Goal: Complete application form: Complete application form

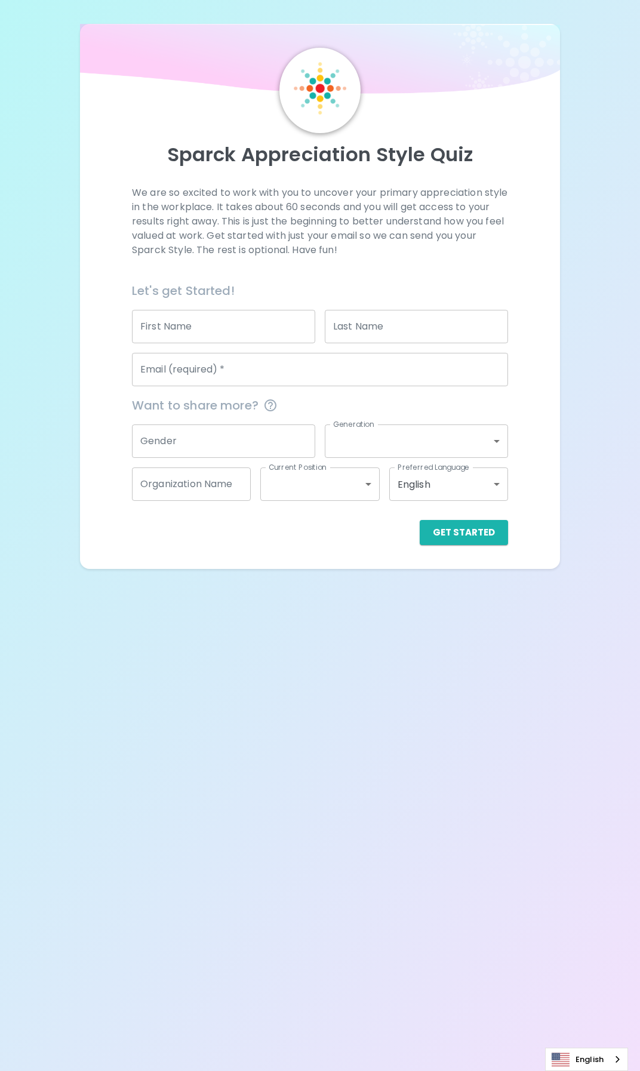
click at [192, 327] on input "First Name" at bounding box center [223, 326] width 183 height 33
click at [192, 325] on input "First Name" at bounding box center [223, 326] width 183 height 33
type input "Hello"
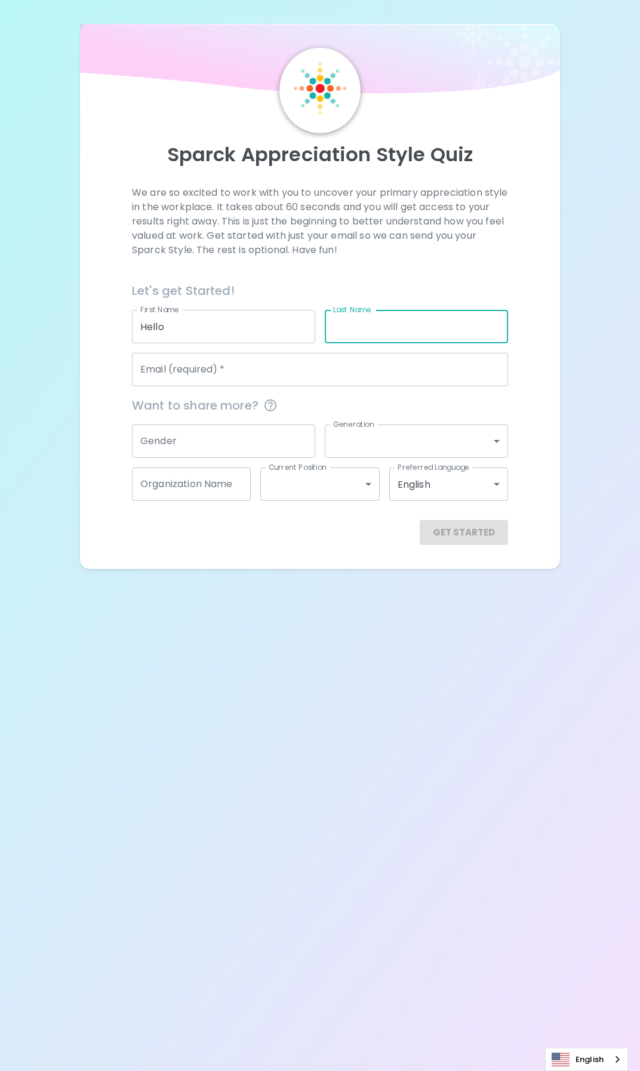
click at [338, 327] on input "Last Name" at bounding box center [416, 326] width 183 height 33
type input "Goodbye"
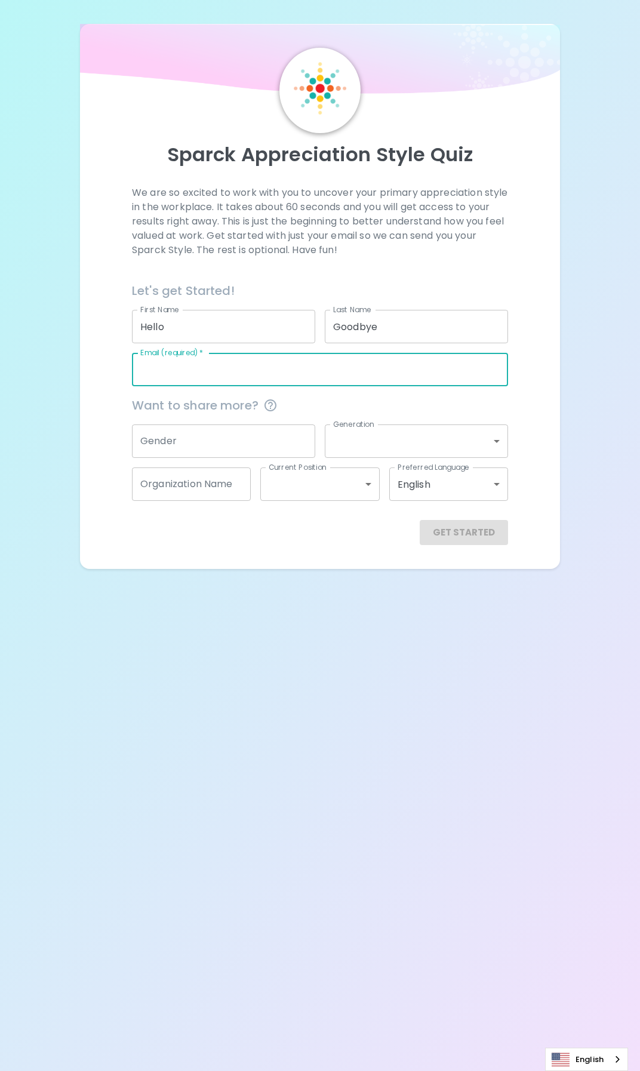
click at [225, 373] on input "Email (required)   *" at bounding box center [320, 369] width 376 height 33
click at [207, 374] on input "Email (required)   *" at bounding box center [320, 369] width 376 height 33
click at [177, 373] on input "Email (required)   *" at bounding box center [320, 369] width 376 height 33
click at [187, 446] on input "Gender" at bounding box center [223, 440] width 183 height 33
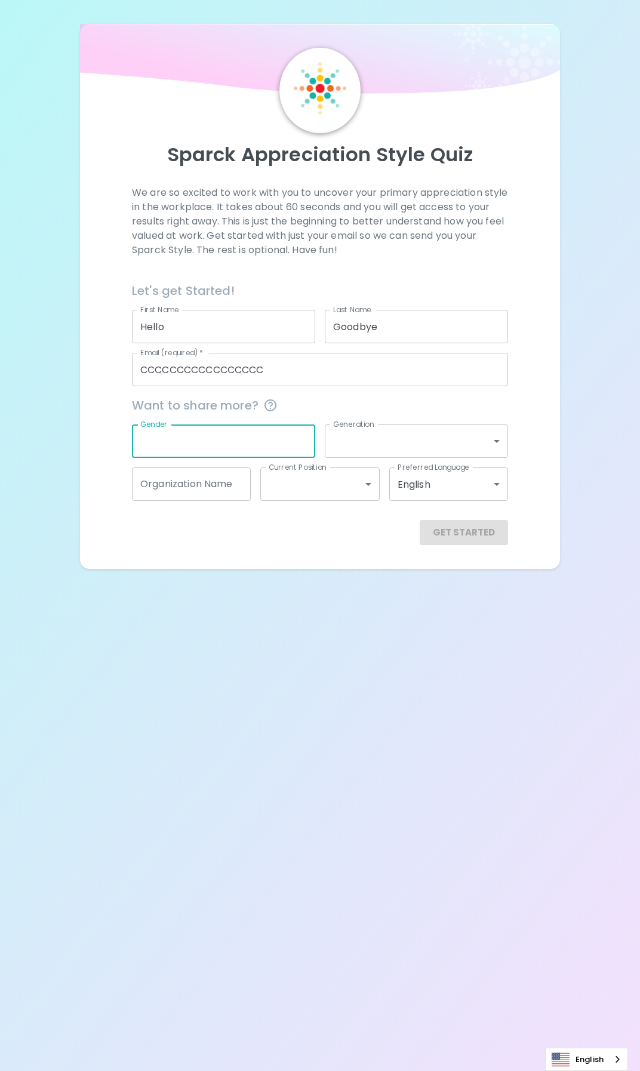
click at [276, 448] on input "Gender" at bounding box center [223, 440] width 183 height 33
click at [386, 442] on body "Sparck Appreciation Style Quiz We are so excited to work with you to uncover yo…" at bounding box center [320, 535] width 640 height 1071
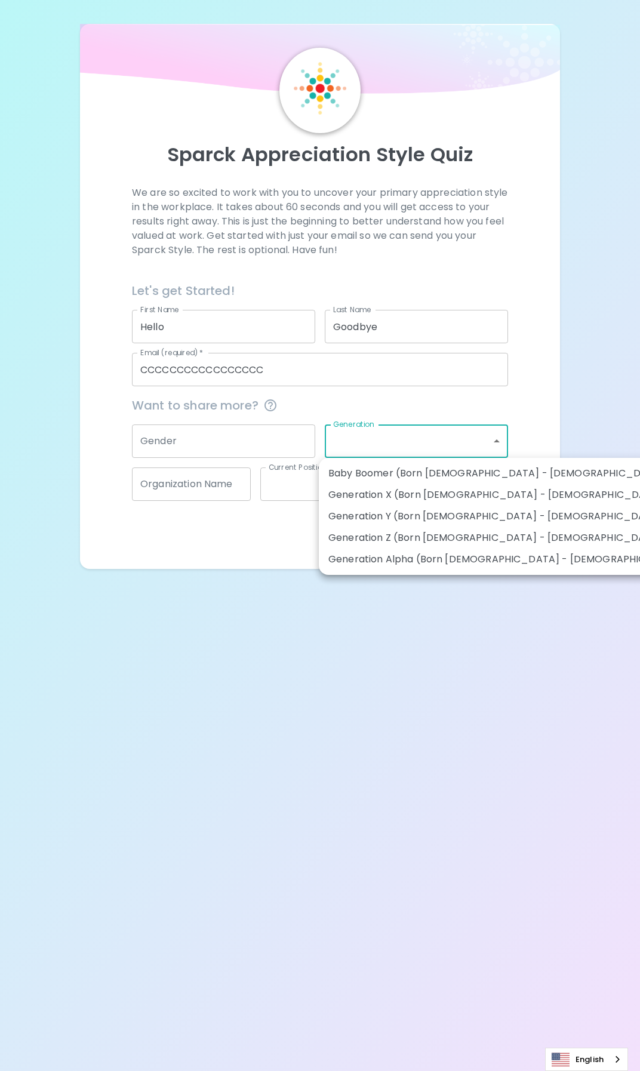
click at [227, 489] on div at bounding box center [320, 535] width 640 height 1071
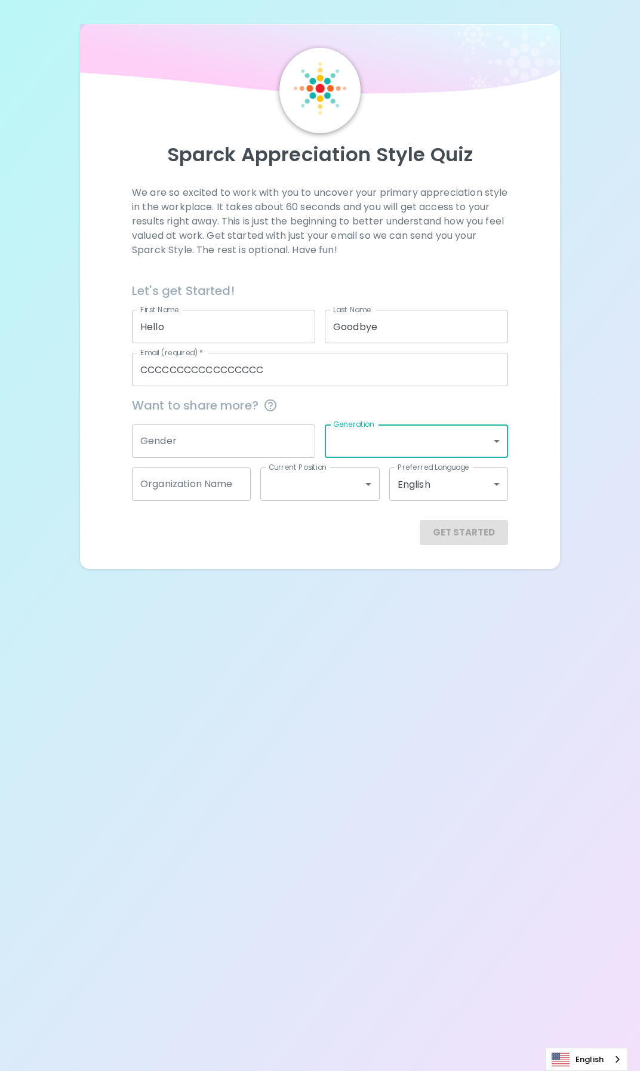
click at [279, 375] on input "CCCCCCCCCCCCCCCCC" at bounding box center [320, 369] width 376 height 33
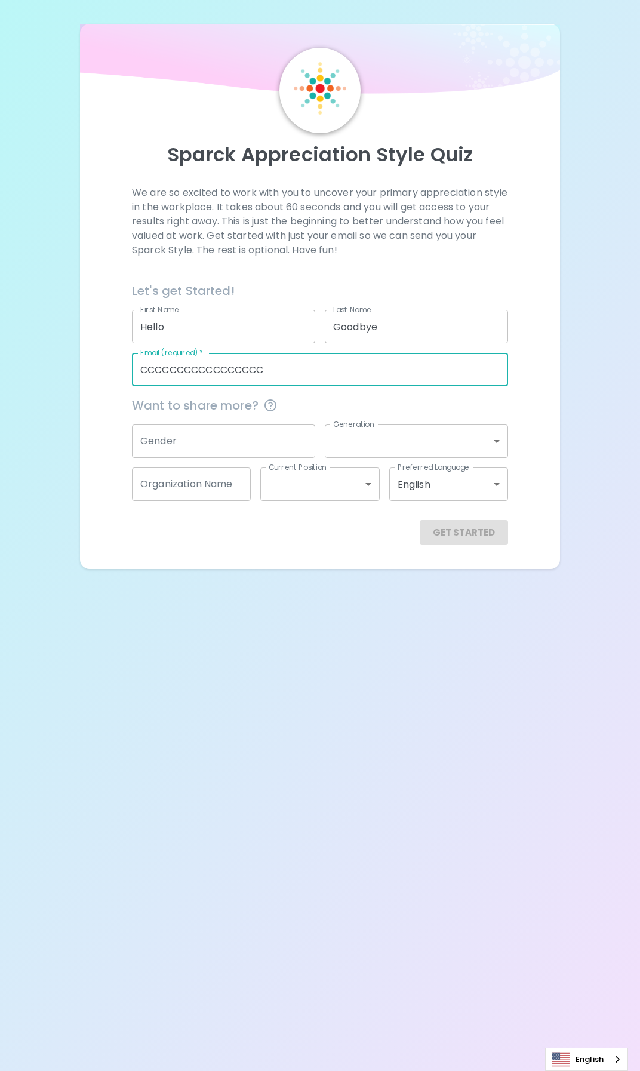
click at [279, 375] on input "CCCCCCCCCCCCCCCCC" at bounding box center [320, 369] width 376 height 33
type input "[EMAIL_ADDRESS][DOMAIN_NAME]"
click at [466, 529] on button "Get Started" at bounding box center [464, 532] width 88 height 25
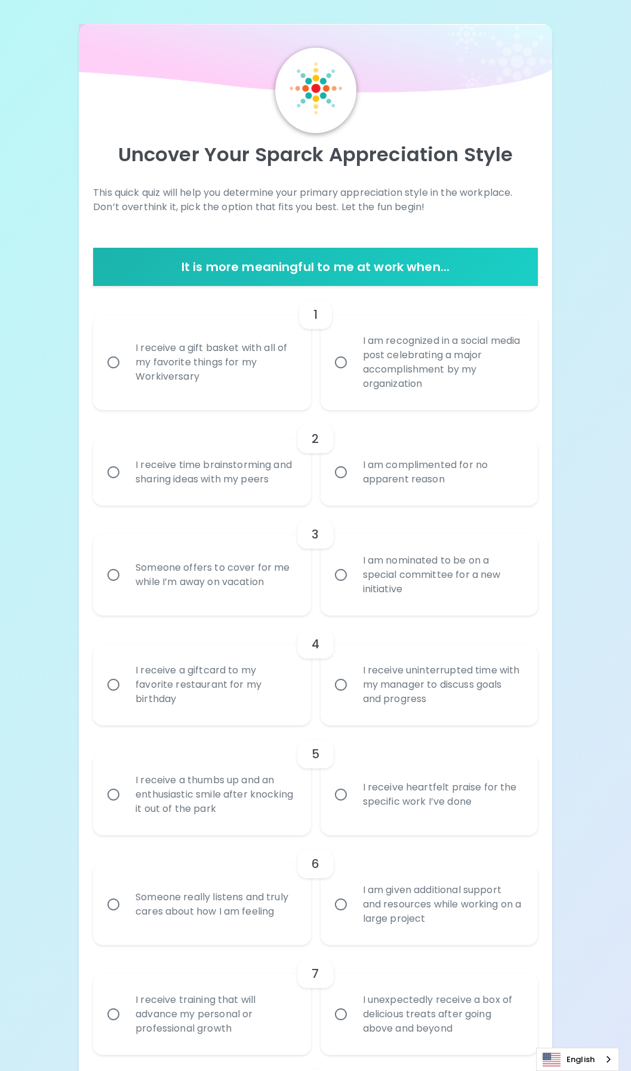
click at [342, 686] on input "I receive uninterrupted time with my manager to discuss goals and progress" at bounding box center [340, 684] width 25 height 25
radio input "true"
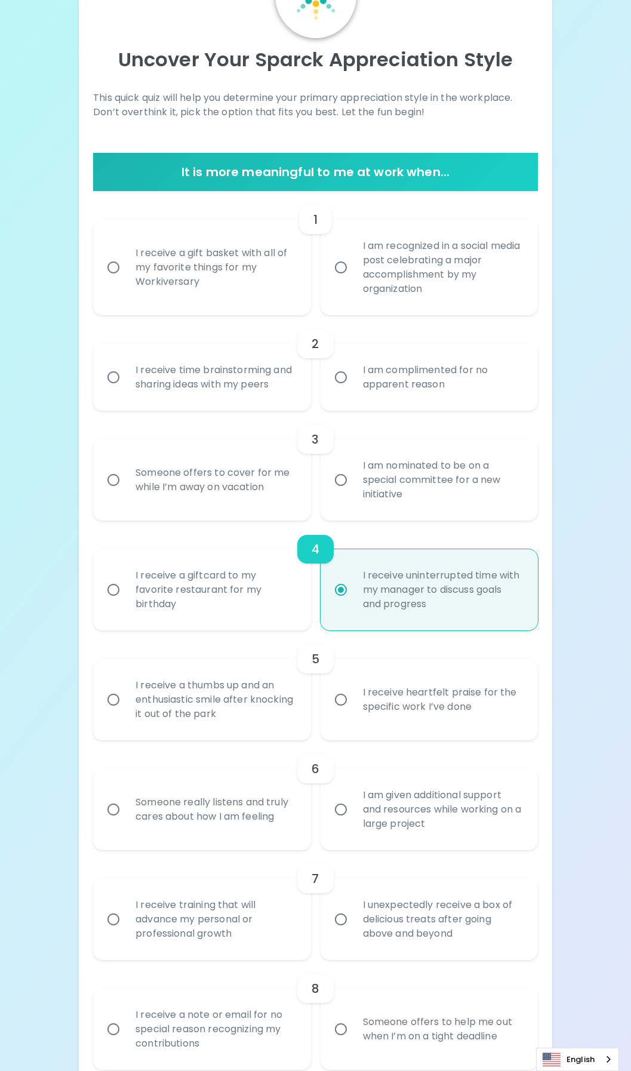
scroll to position [96, 0]
click at [343, 700] on input "I receive heartfelt praise for the specific work I’ve done" at bounding box center [340, 698] width 25 height 25
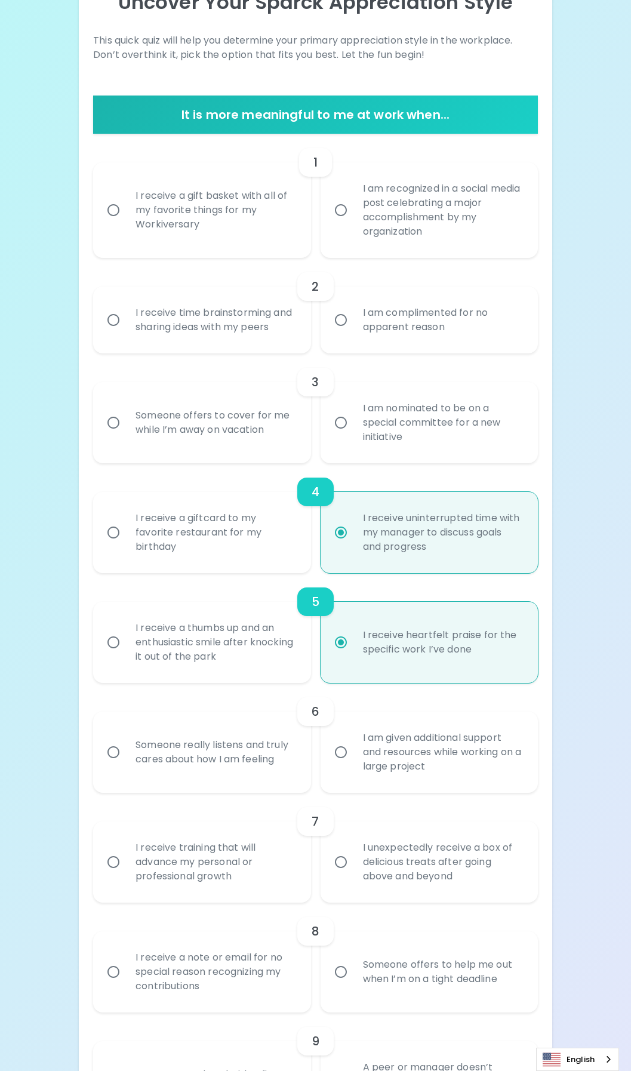
scroll to position [191, 0]
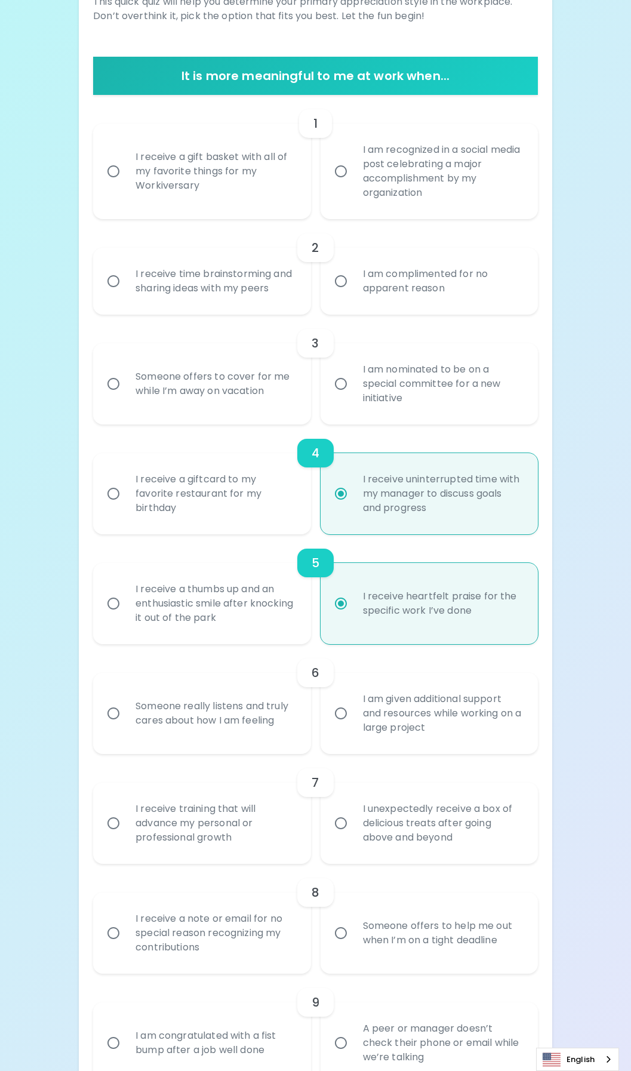
radio input "true"
click at [113, 716] on input "Someone really listens and truly cares about how I am feeling" at bounding box center [113, 713] width 25 height 25
radio input "false"
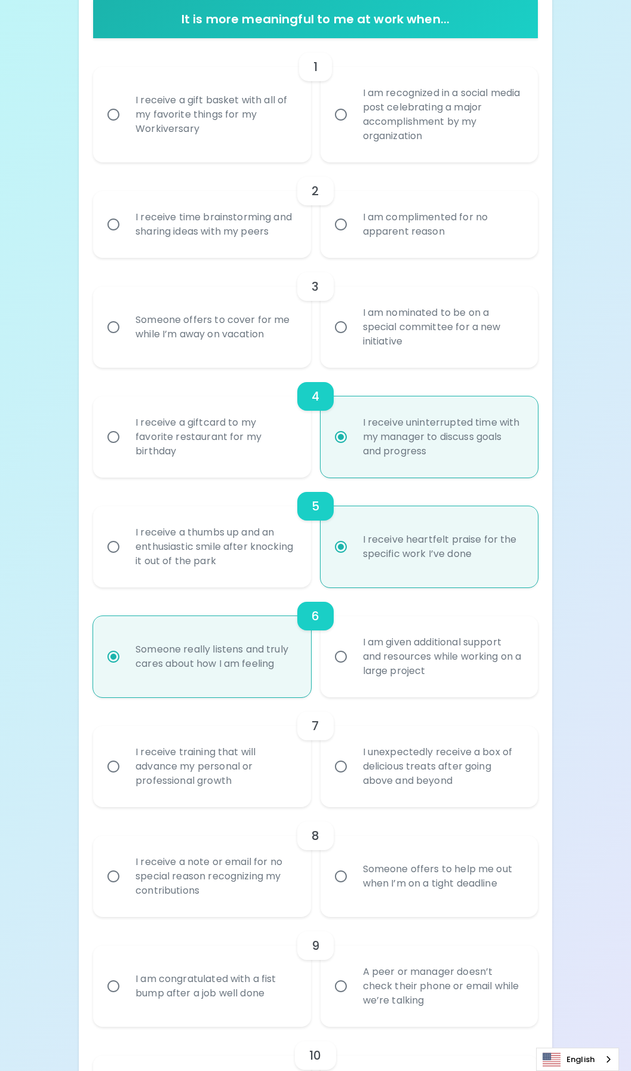
scroll to position [287, 0]
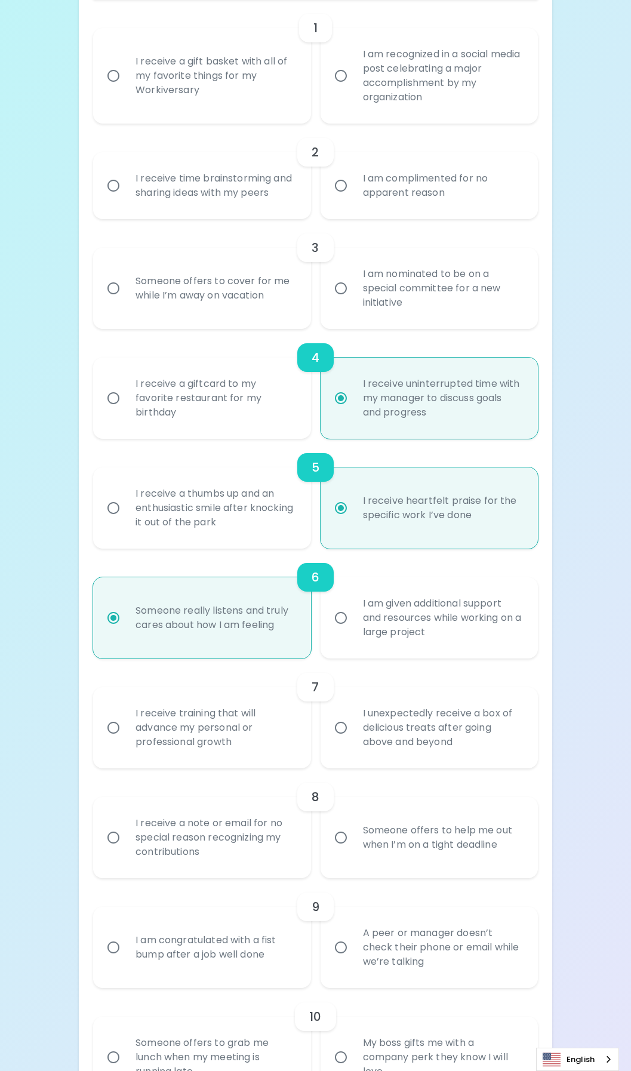
radio input "true"
click at [339, 618] on input "I am given additional support and resources while working on a large project" at bounding box center [340, 617] width 25 height 25
radio input "false"
radio input "true"
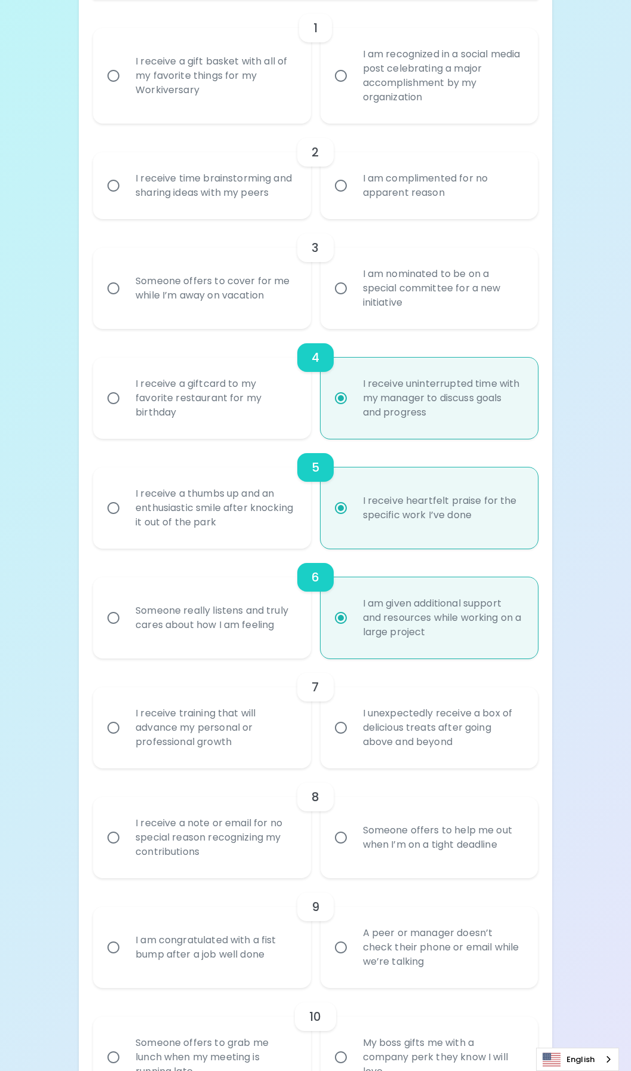
radio input "true"
click at [109, 618] on input "Someone really listens and truly cares about how I am feeling" at bounding box center [113, 617] width 25 height 25
radio input "false"
radio input "true"
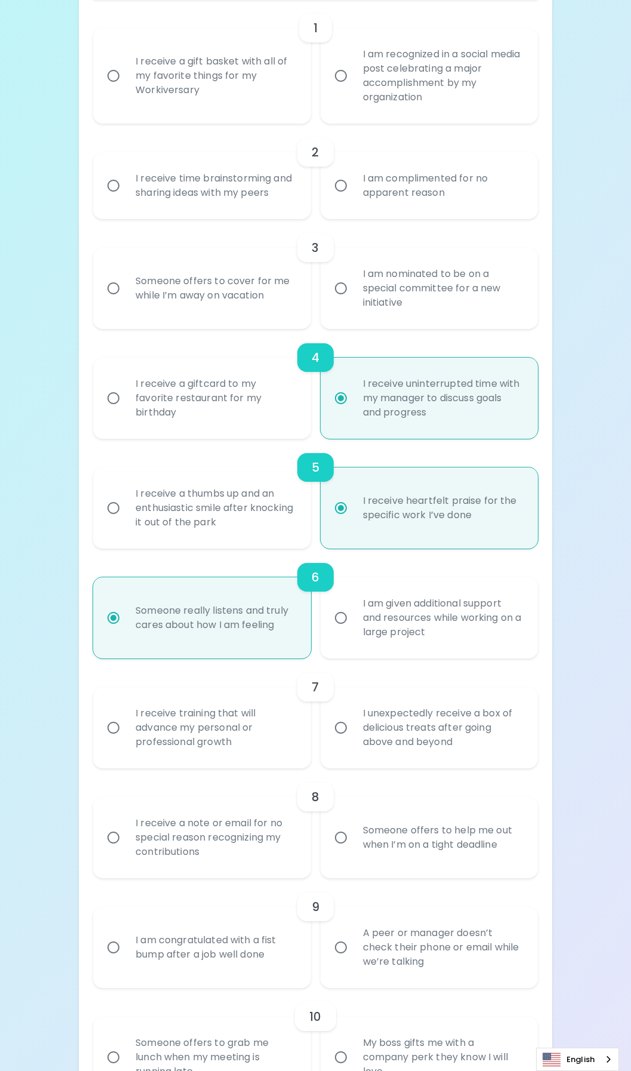
scroll to position [0, 0]
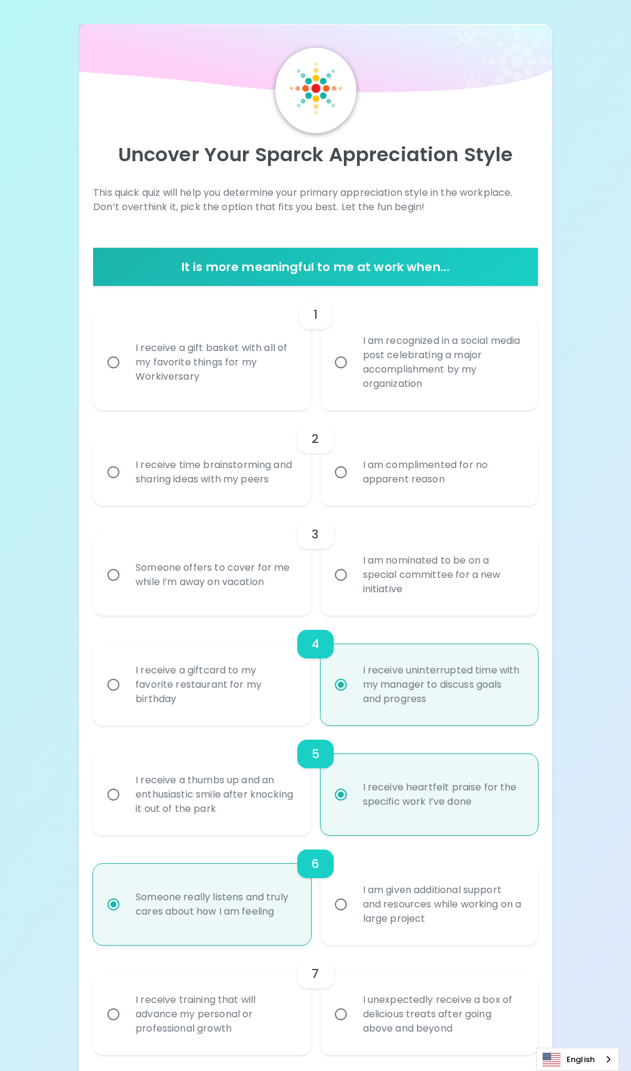
radio input "true"
click at [342, 363] on input "I am recognized in a social media post celebrating a major accomplishment by my…" at bounding box center [340, 362] width 25 height 25
radio input "false"
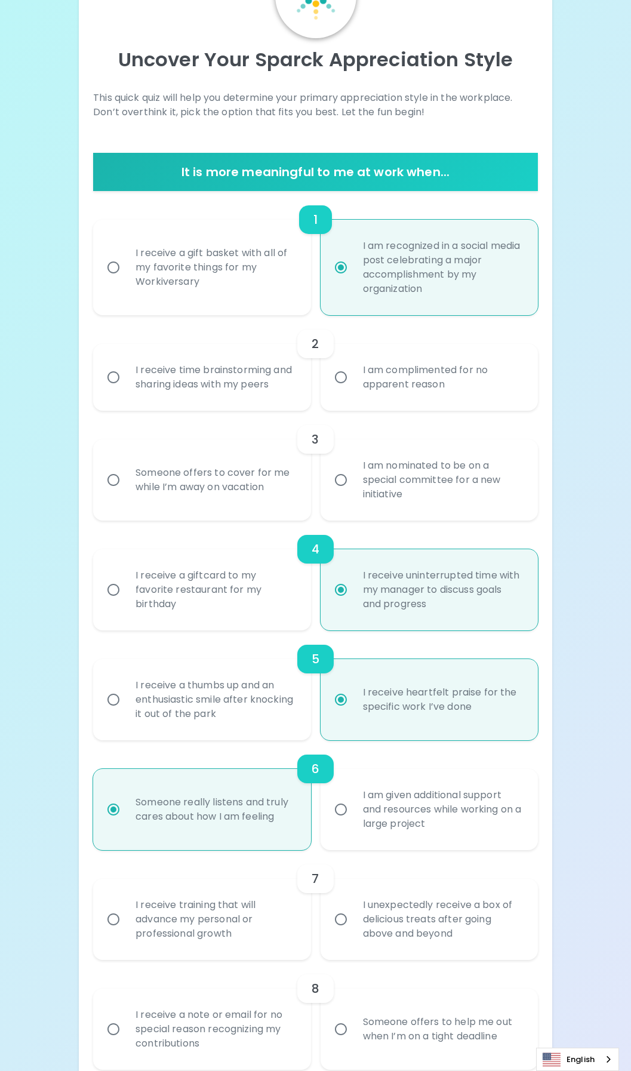
scroll to position [96, 0]
radio input "true"
click at [113, 374] on input "I receive time brainstorming and sharing ideas with my peers" at bounding box center [113, 376] width 25 height 25
radio input "false"
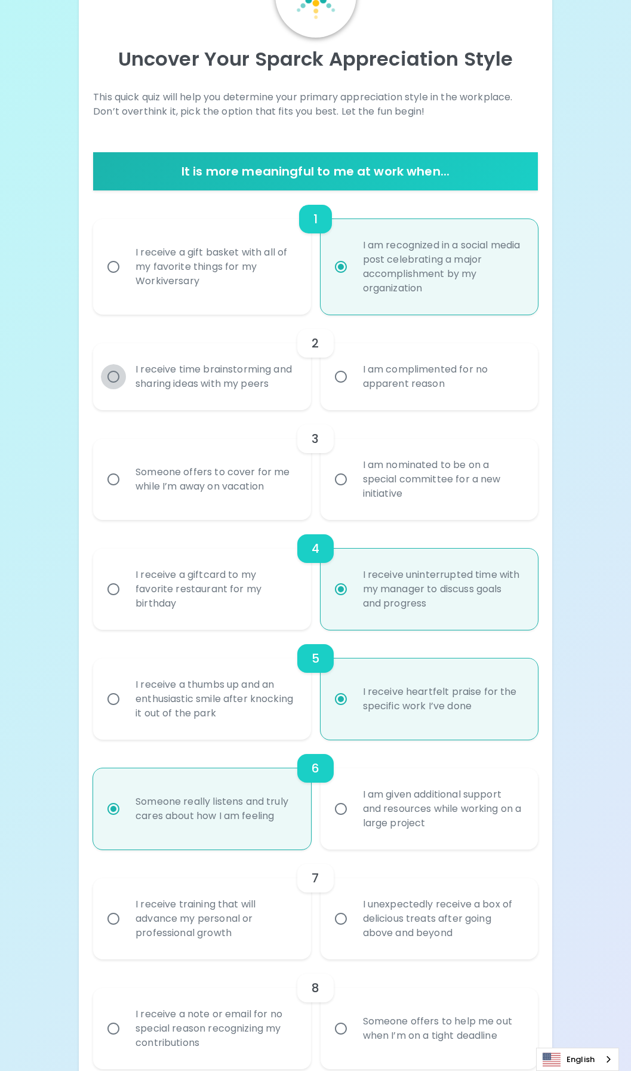
radio input "false"
radio input "true"
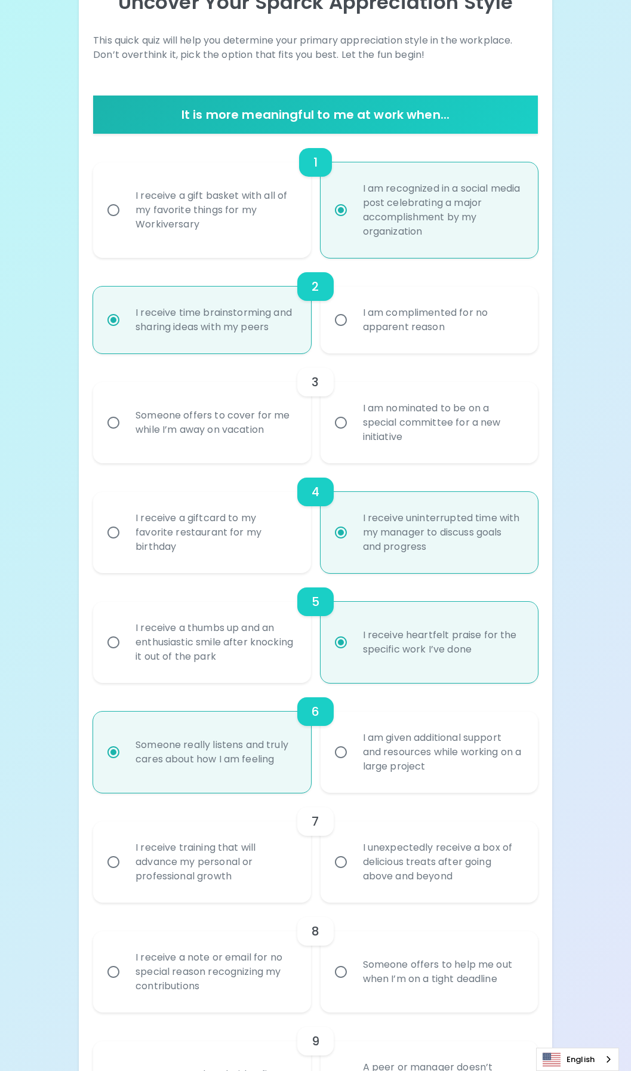
scroll to position [191, 0]
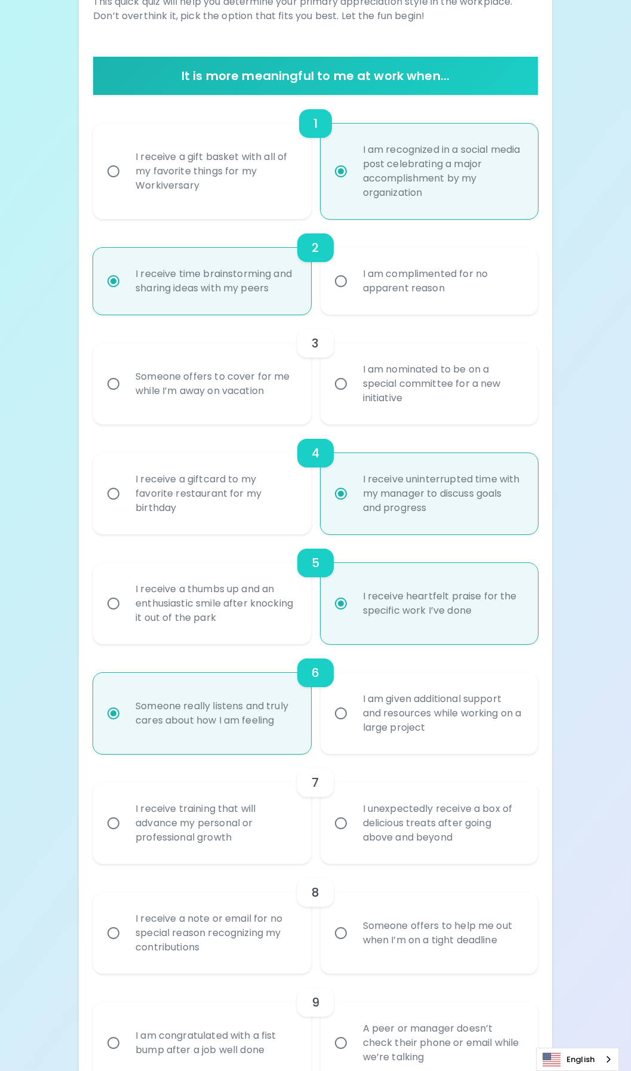
radio input "true"
click at [335, 381] on input "I am nominated to be on a special committee for a new initiative" at bounding box center [340, 383] width 25 height 25
radio input "false"
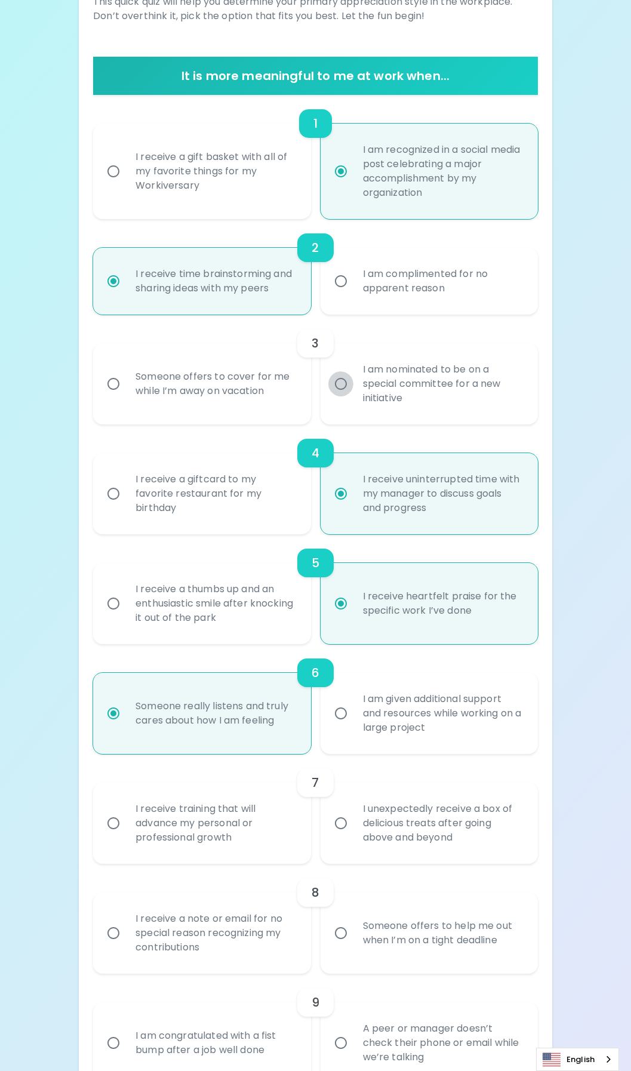
radio input "false"
radio input "true"
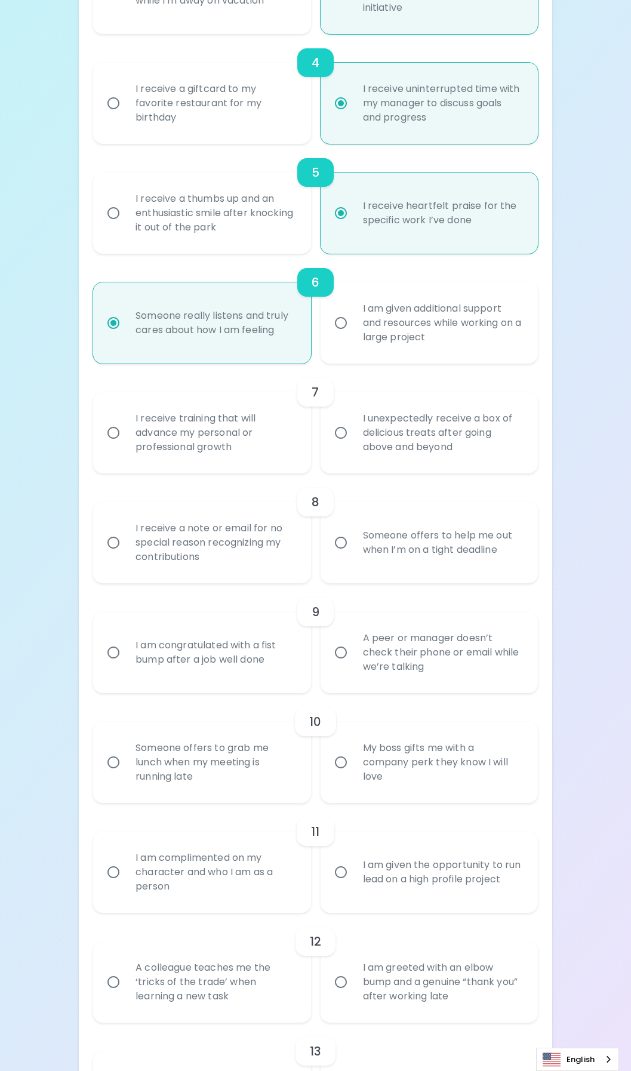
scroll to position [585, 0]
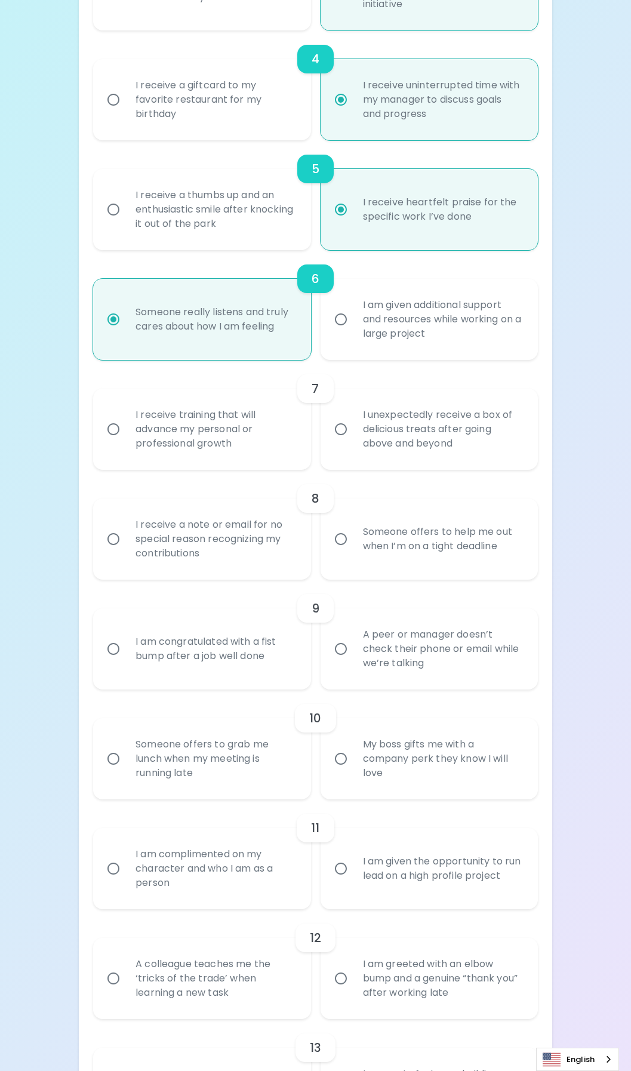
radio input "true"
click at [113, 430] on input "I receive training that will advance my personal or professional growth" at bounding box center [113, 429] width 25 height 25
radio input "false"
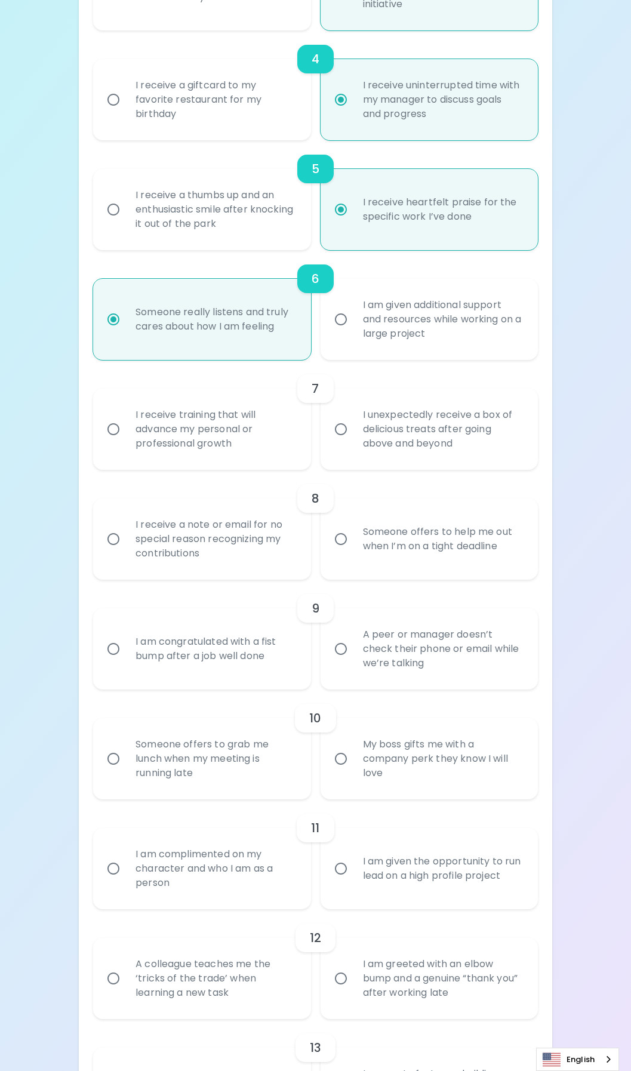
radio input "false"
radio input "true"
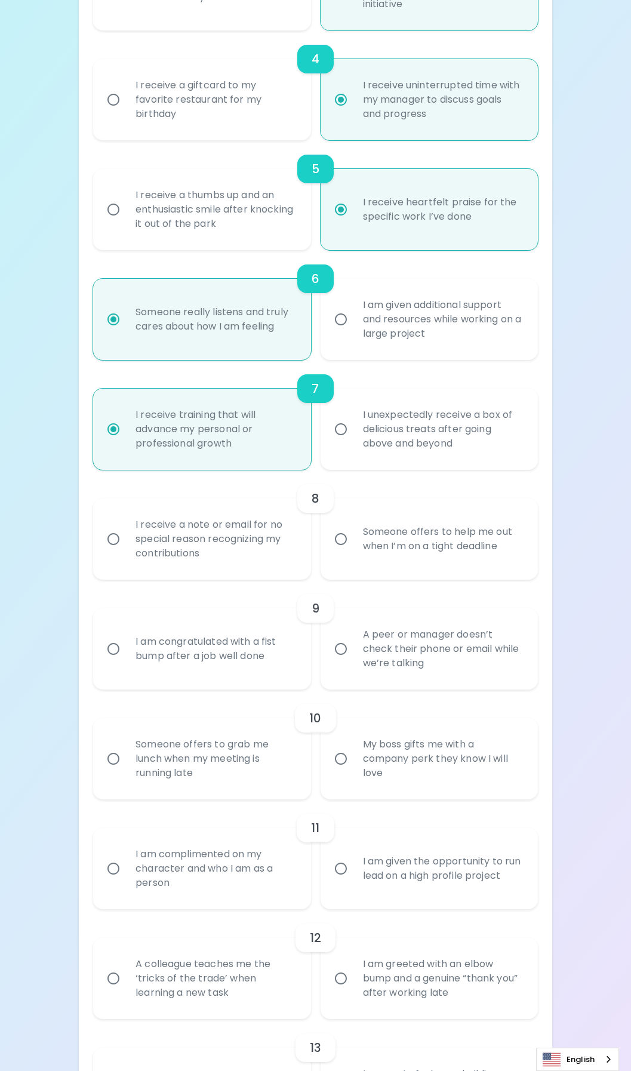
scroll to position [681, 0]
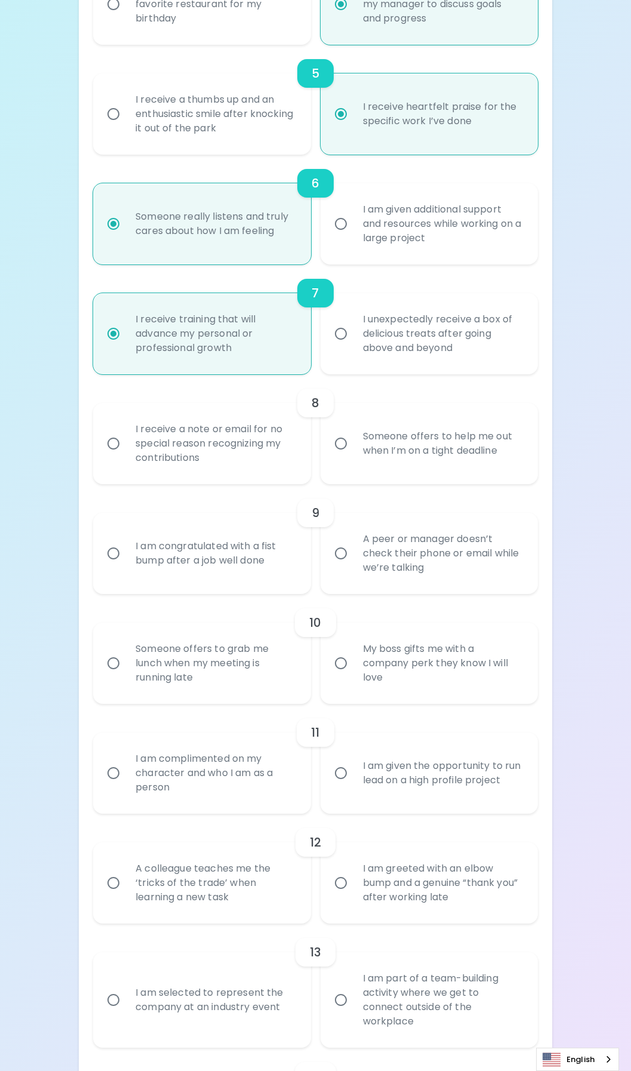
radio input "true"
click at [114, 445] on input "I receive a note or email for no special reason recognizing my contributions" at bounding box center [113, 443] width 25 height 25
radio input "false"
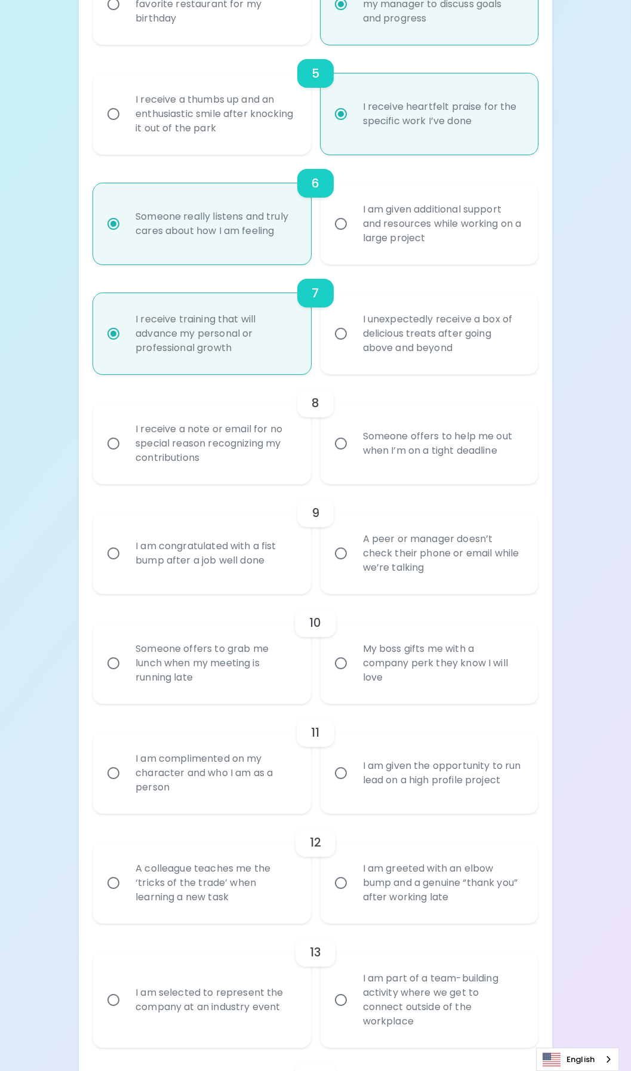
radio input "false"
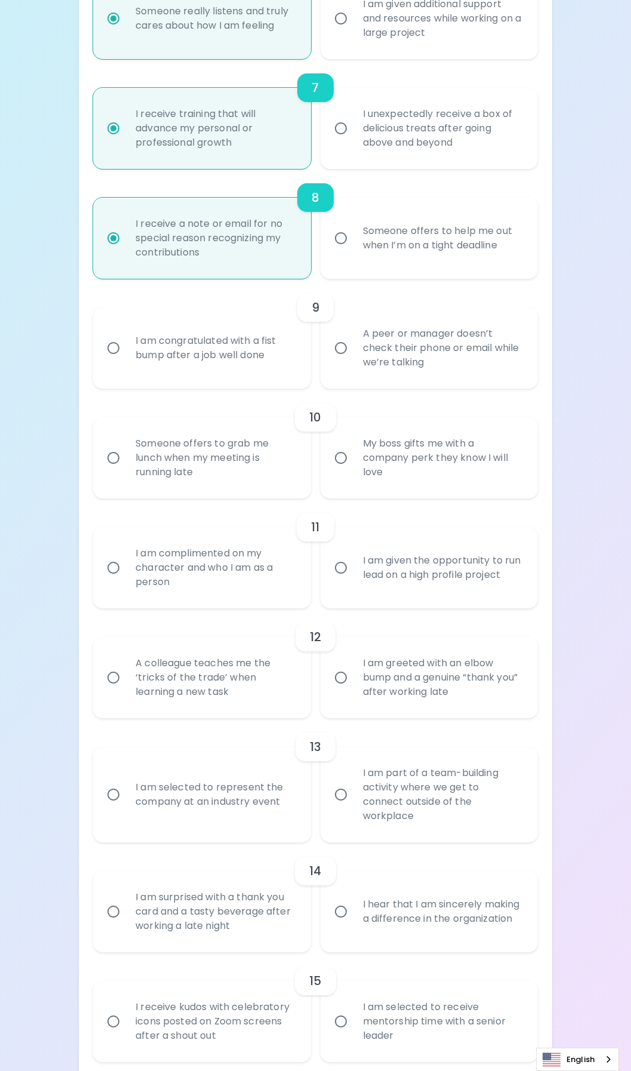
scroll to position [895, 0]
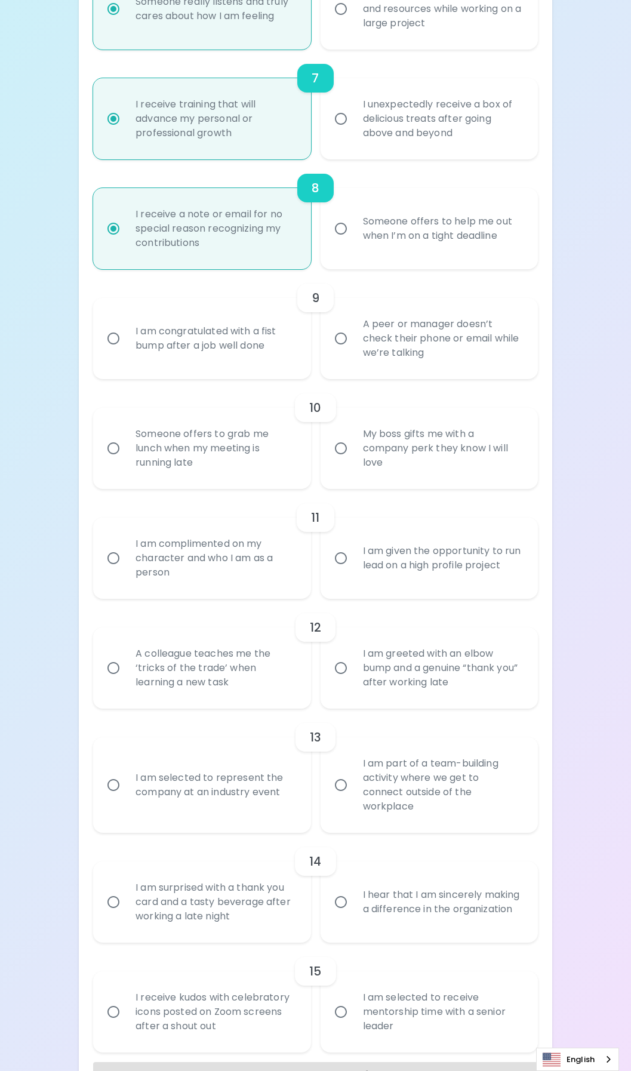
radio input "true"
click at [112, 337] on input "I am congratulated with a fist bump after a job well done" at bounding box center [113, 338] width 25 height 25
radio input "false"
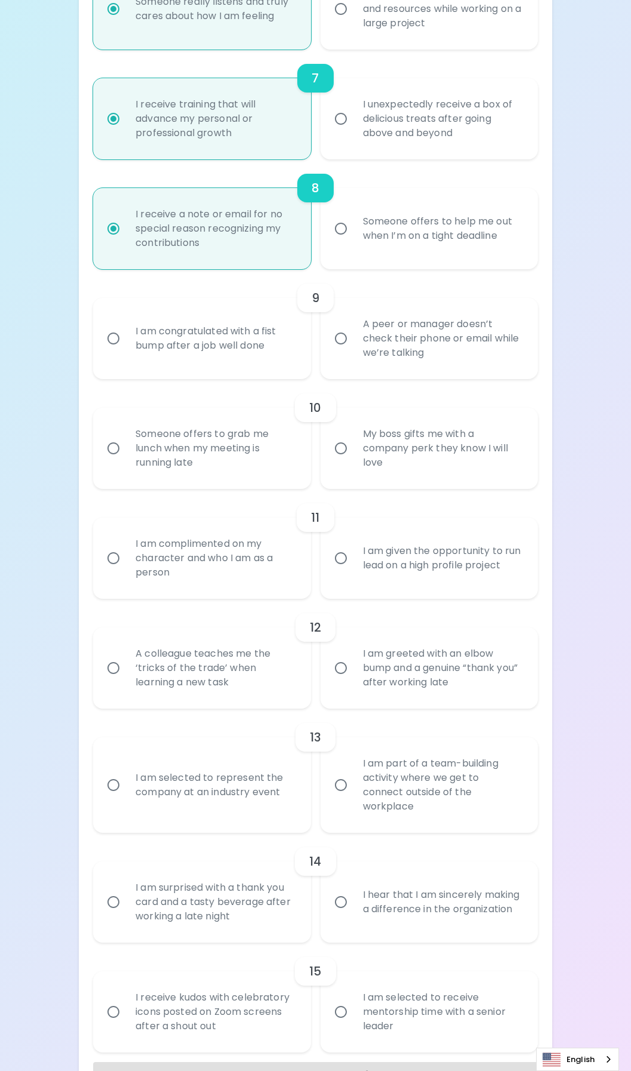
radio input "false"
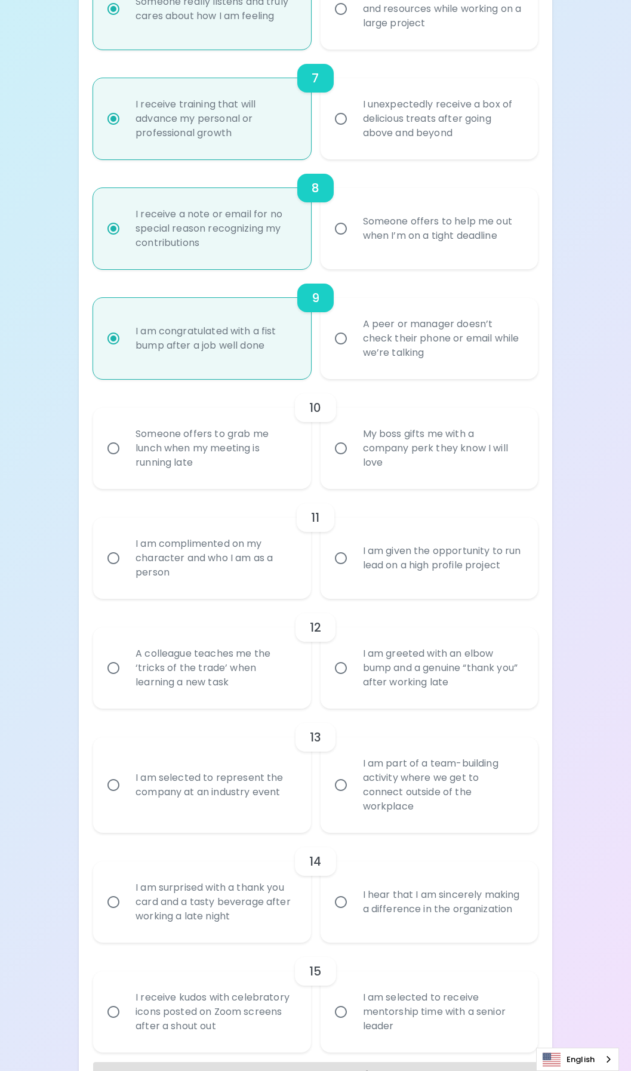
scroll to position [921, 0]
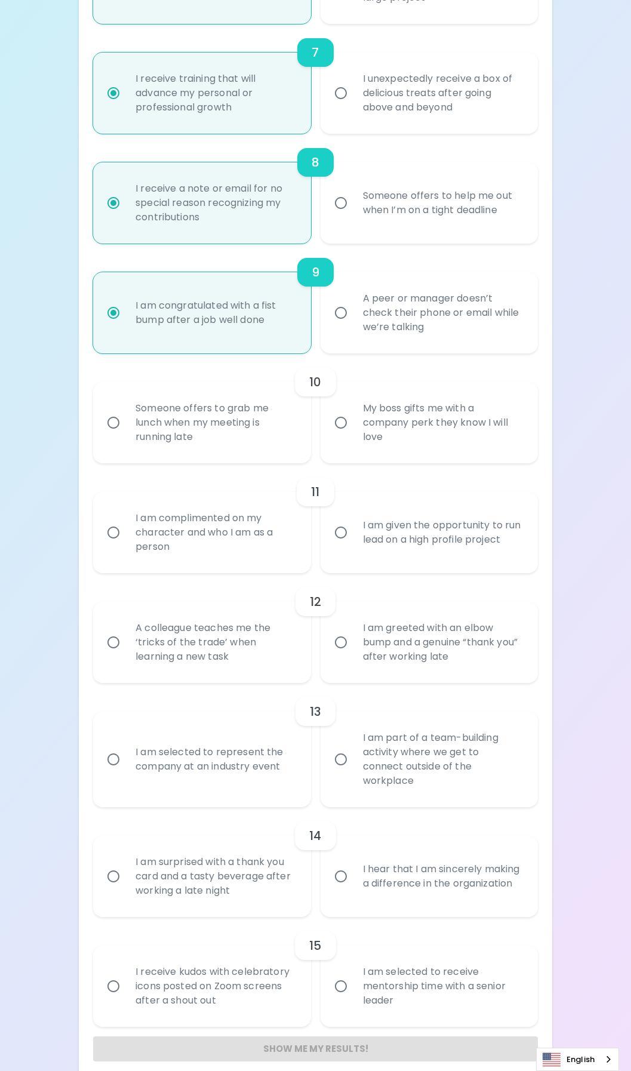
radio input "true"
click at [344, 313] on input "A peer or manager doesn’t check their phone or email while we’re talking" at bounding box center [340, 312] width 25 height 25
radio input "false"
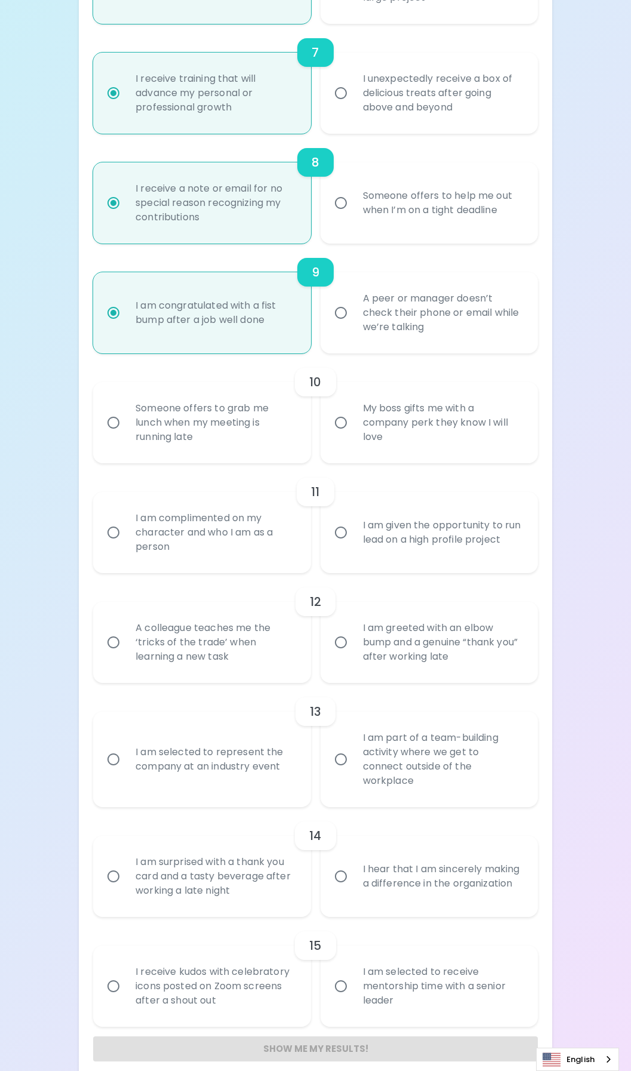
radio input "false"
radio input "true"
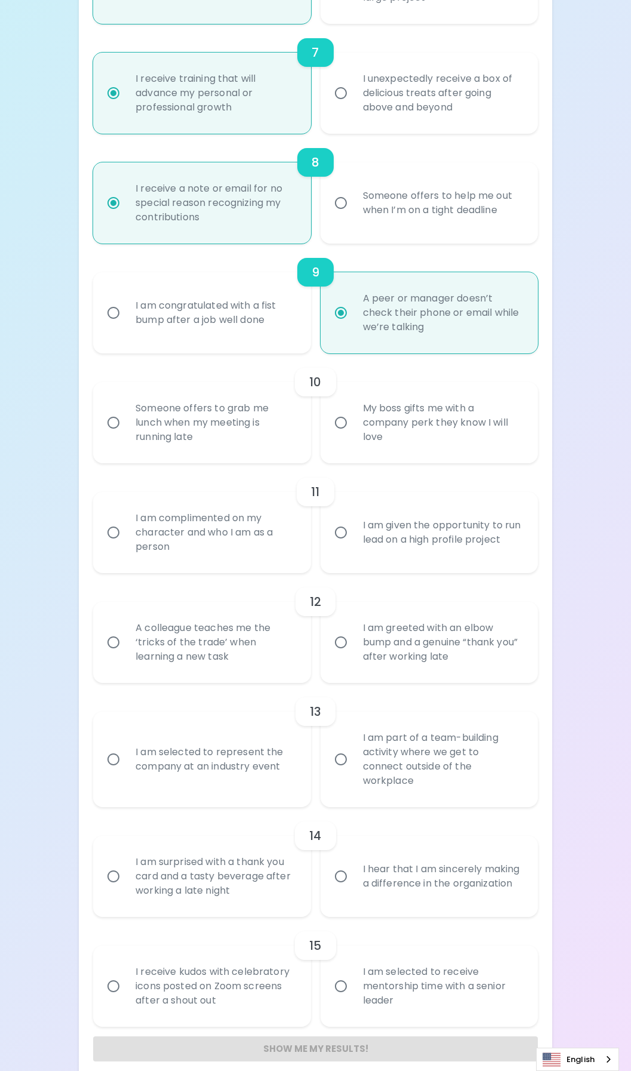
radio input "true"
click at [343, 424] on input "My boss gifts me with a company perk they know I will love" at bounding box center [340, 422] width 25 height 25
radio input "false"
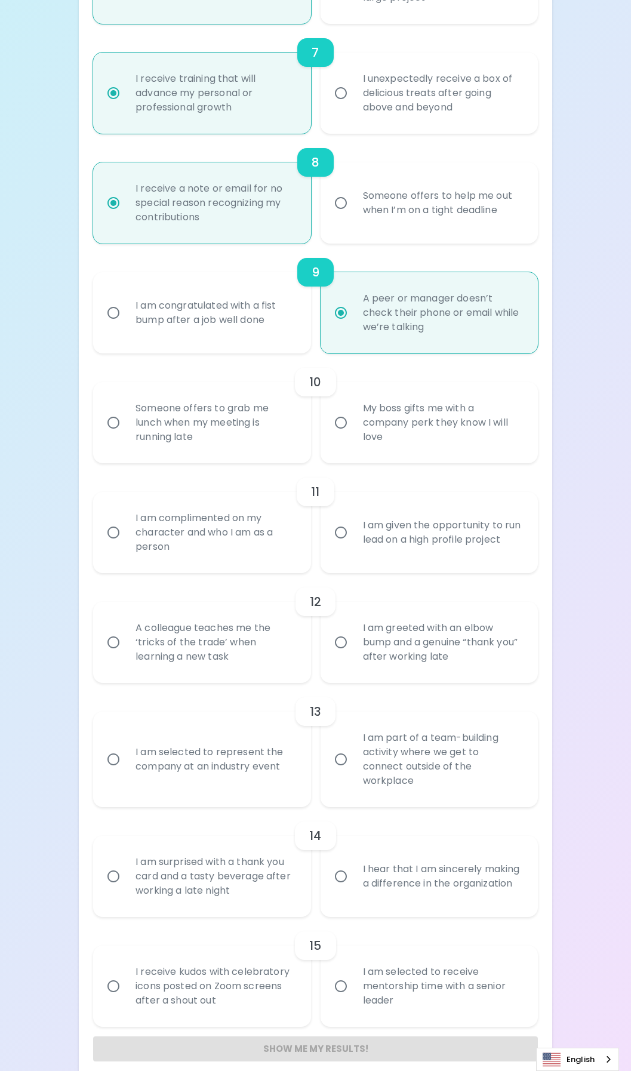
radio input "false"
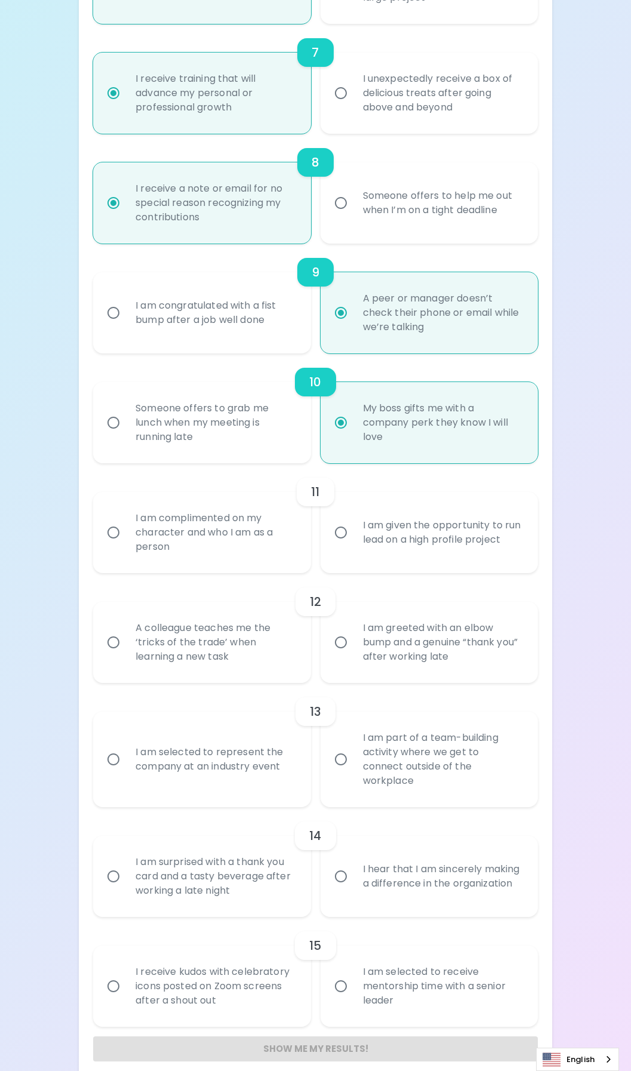
radio input "true"
click at [113, 643] on input "A colleague teaches me the ‘tricks of the trade’ when learning a new task" at bounding box center [113, 642] width 25 height 25
radio input "false"
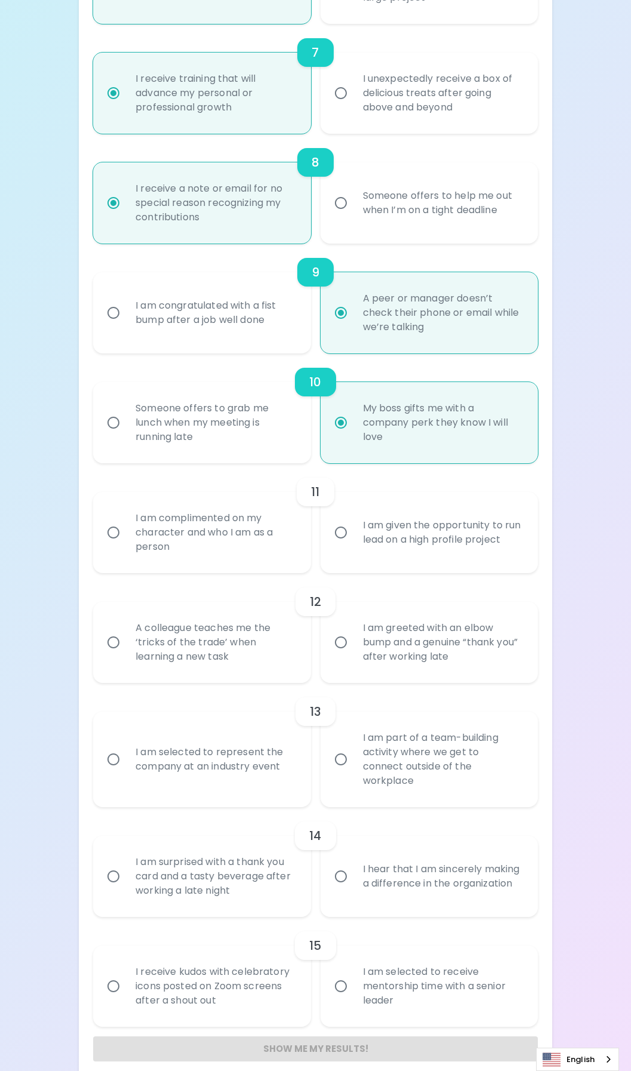
radio input "false"
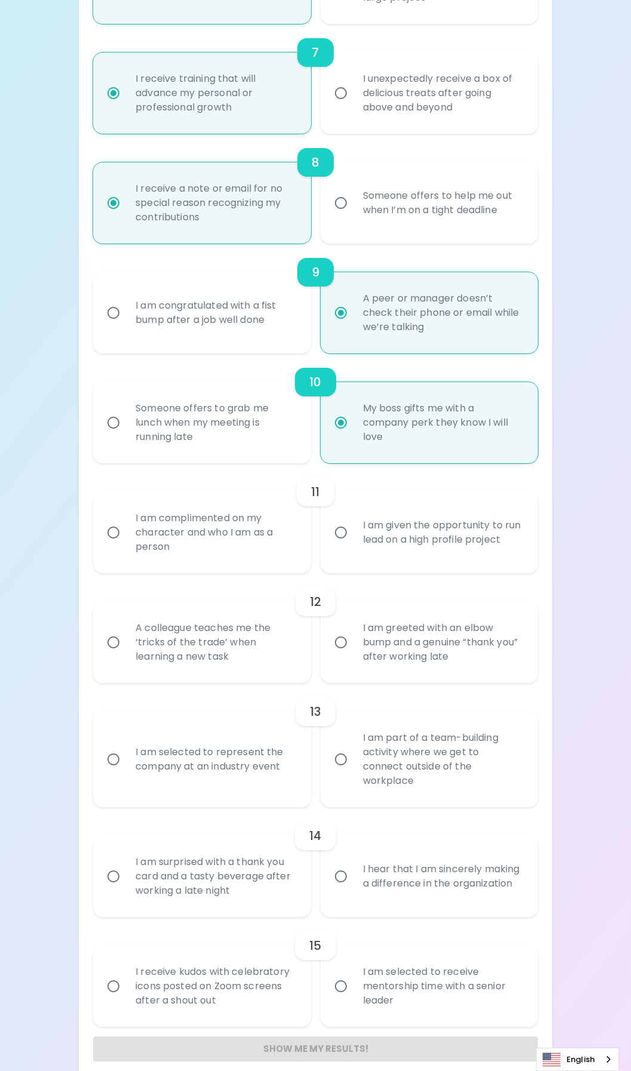
radio input "false"
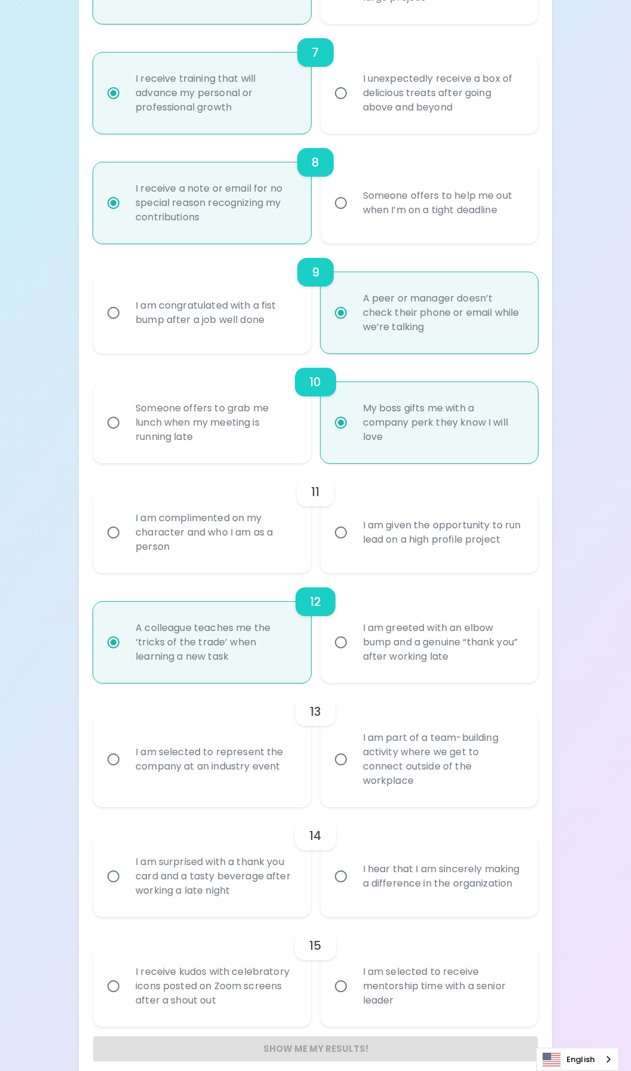
radio input "true"
click at [340, 534] on input "I am given the opportunity to run lead on a high profile project" at bounding box center [340, 532] width 25 height 25
radio input "false"
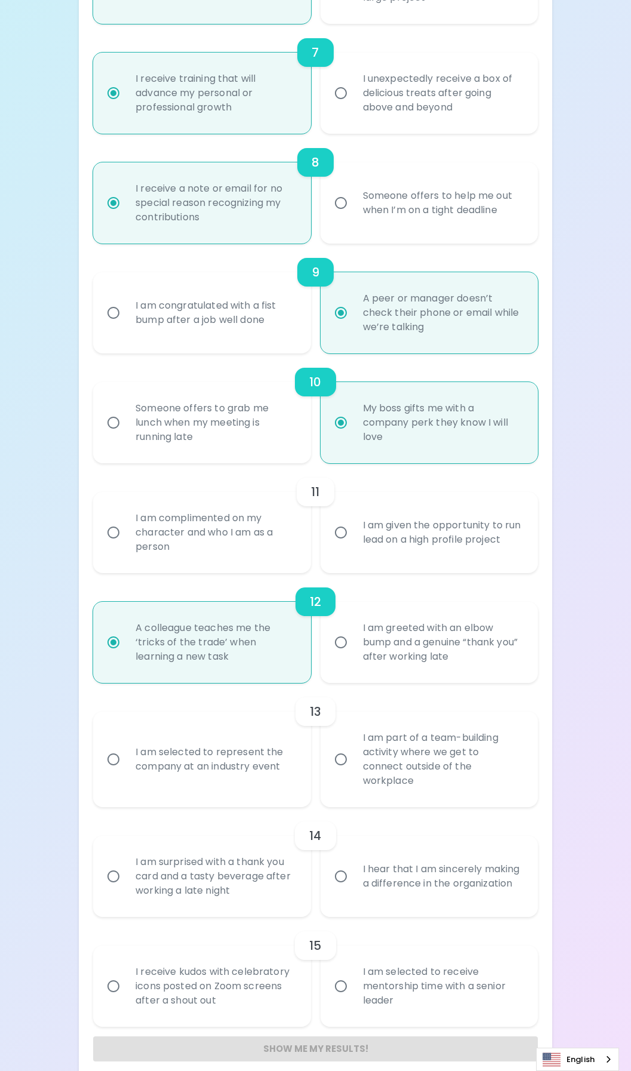
radio input "false"
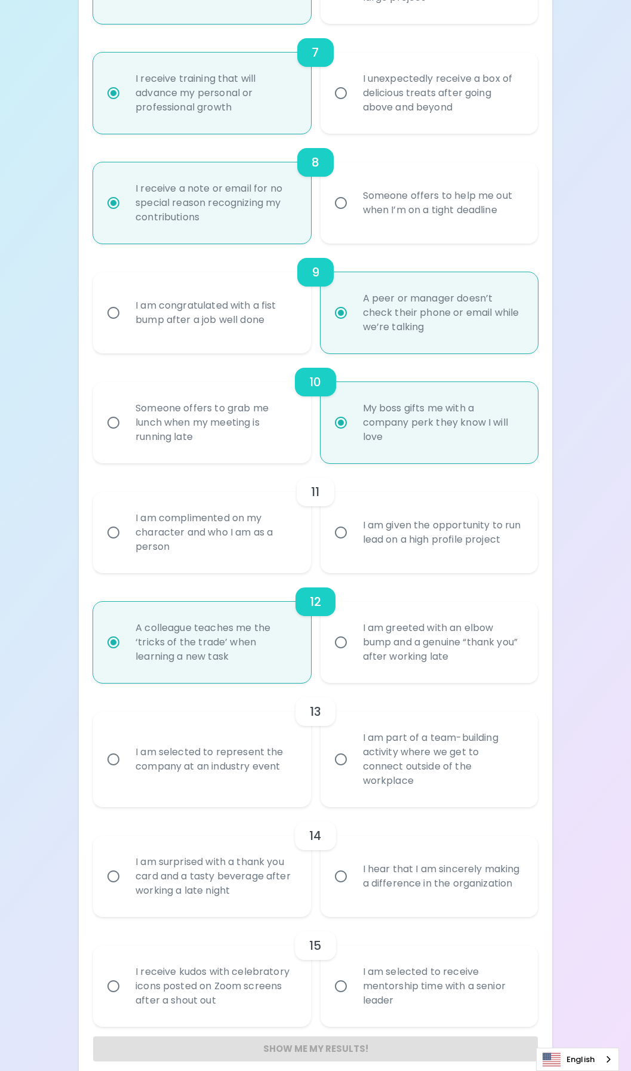
radio input "false"
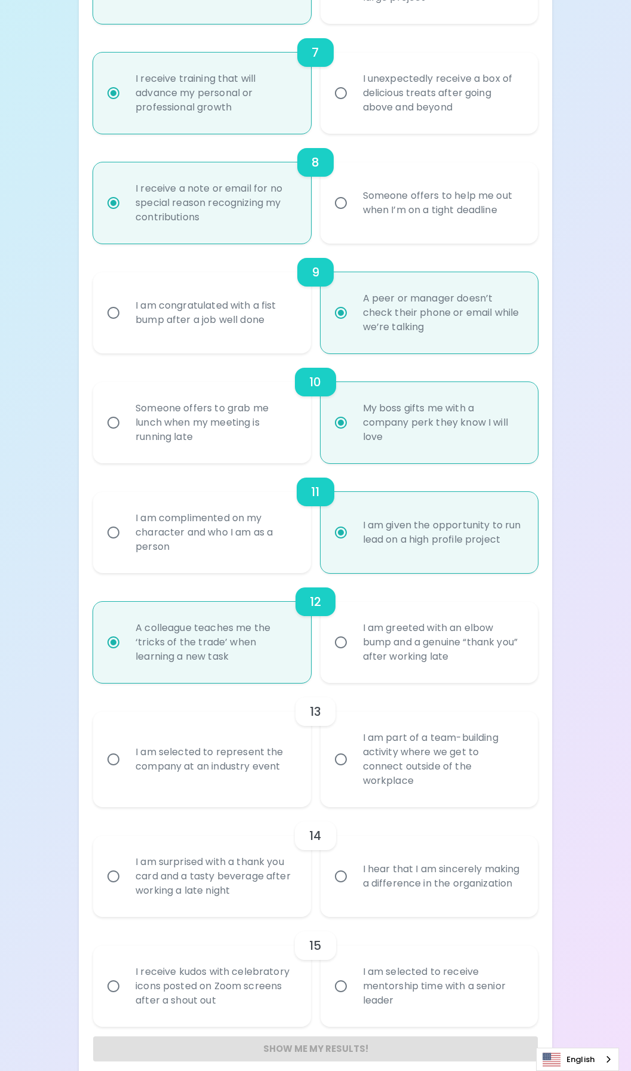
radio input "true"
click at [113, 753] on input "I am selected to represent the company at an industry event" at bounding box center [113, 759] width 25 height 25
radio input "false"
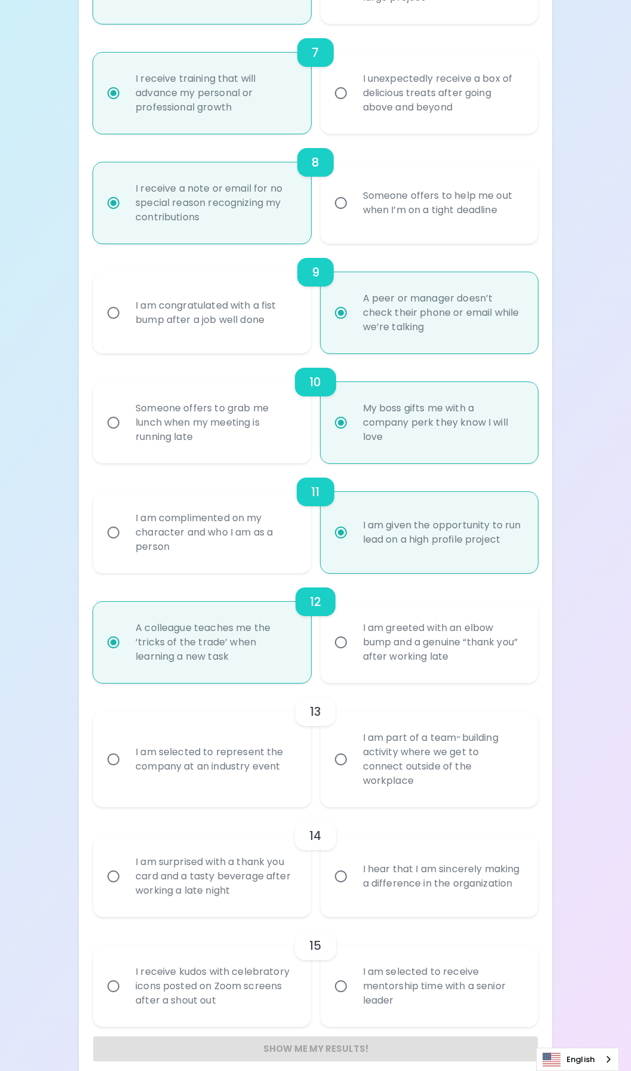
radio input "false"
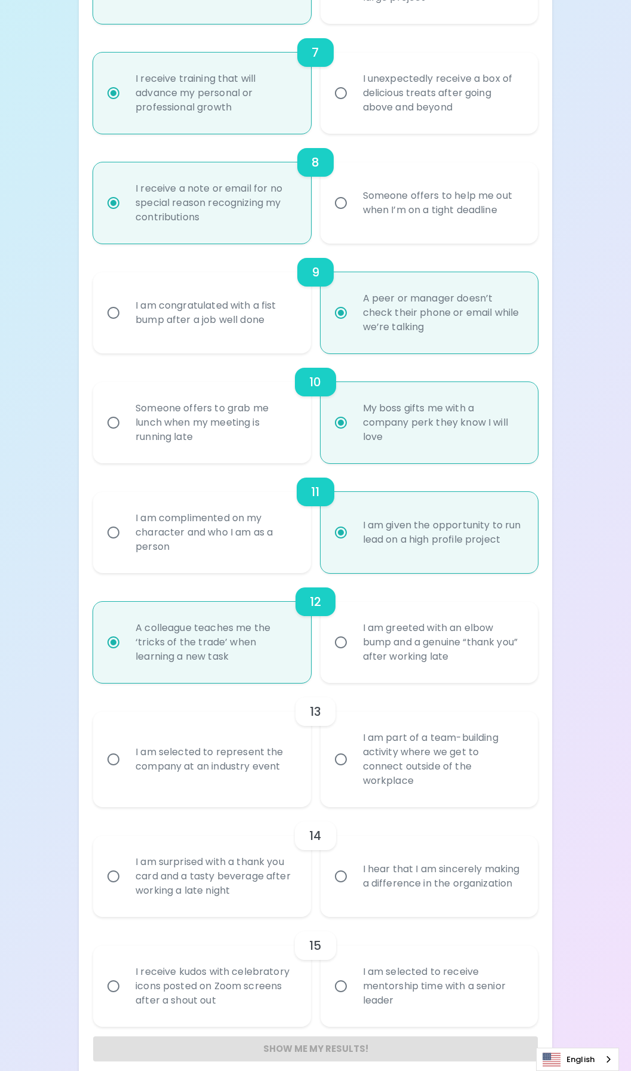
radio input "false"
radio input "true"
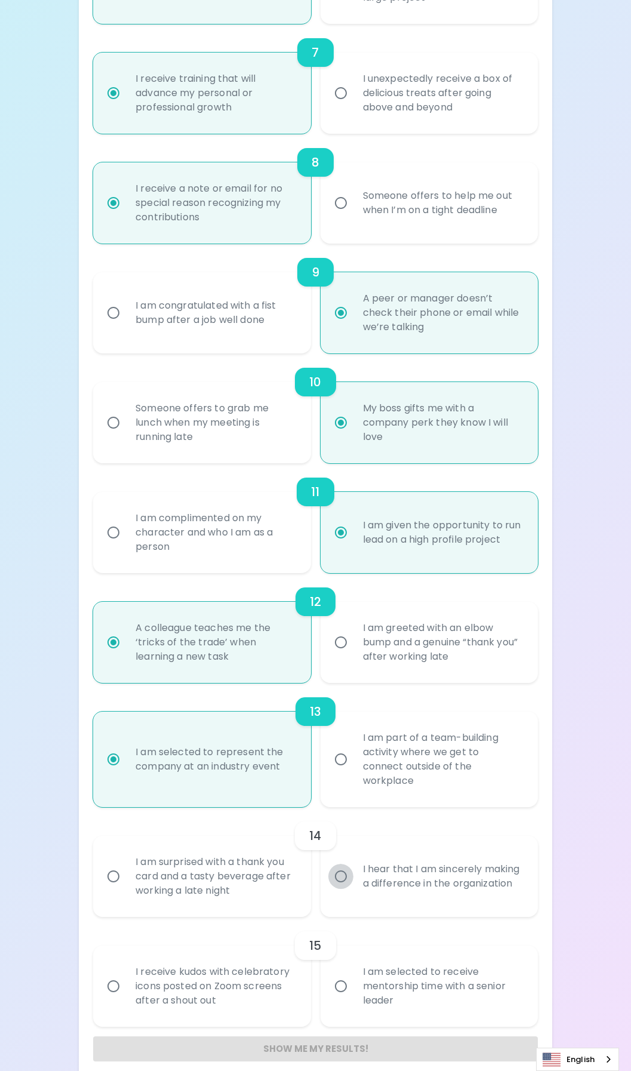
radio input "true"
click at [343, 864] on input "I hear that I am sincerely making a difference in the organization" at bounding box center [340, 876] width 25 height 25
radio input "false"
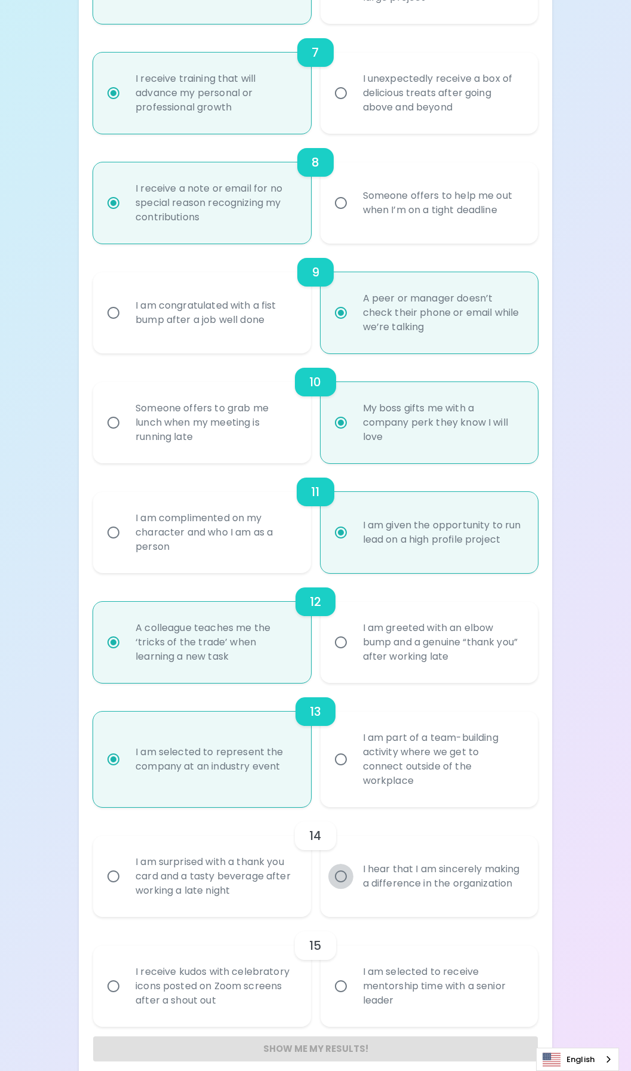
radio input "false"
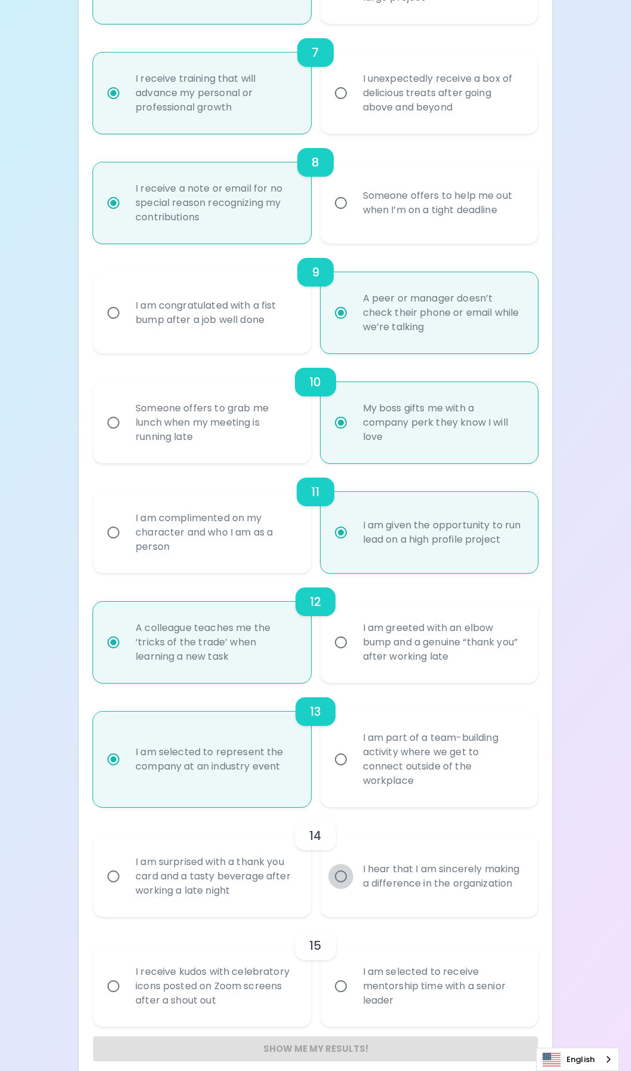
radio input "false"
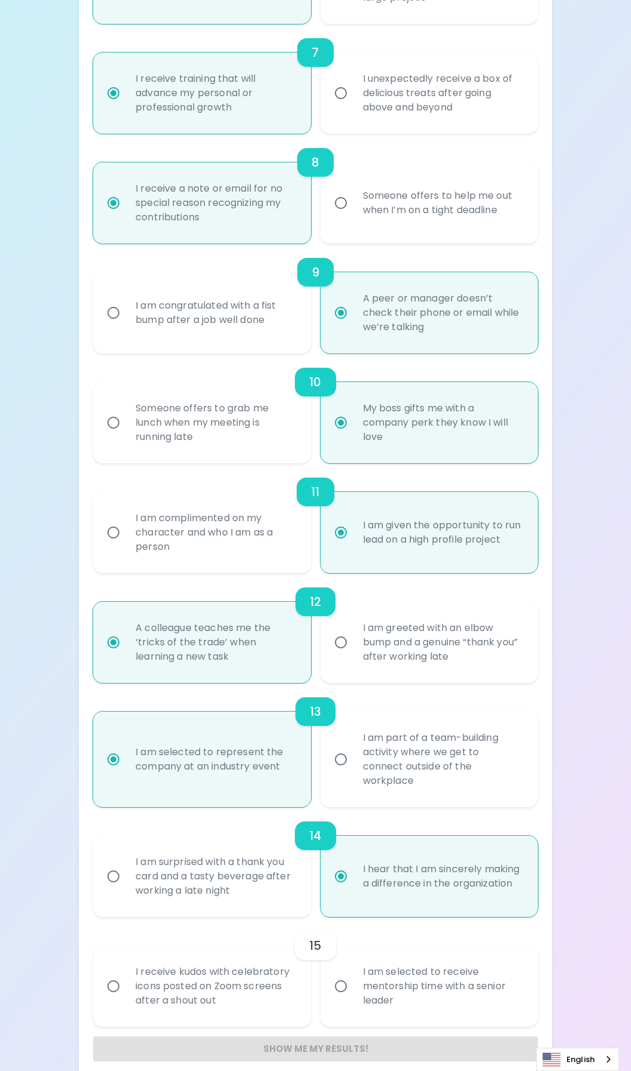
radio input "true"
click at [341, 975] on input "I am selected to receive mentorship time with a senior leader" at bounding box center [340, 986] width 25 height 25
radio input "false"
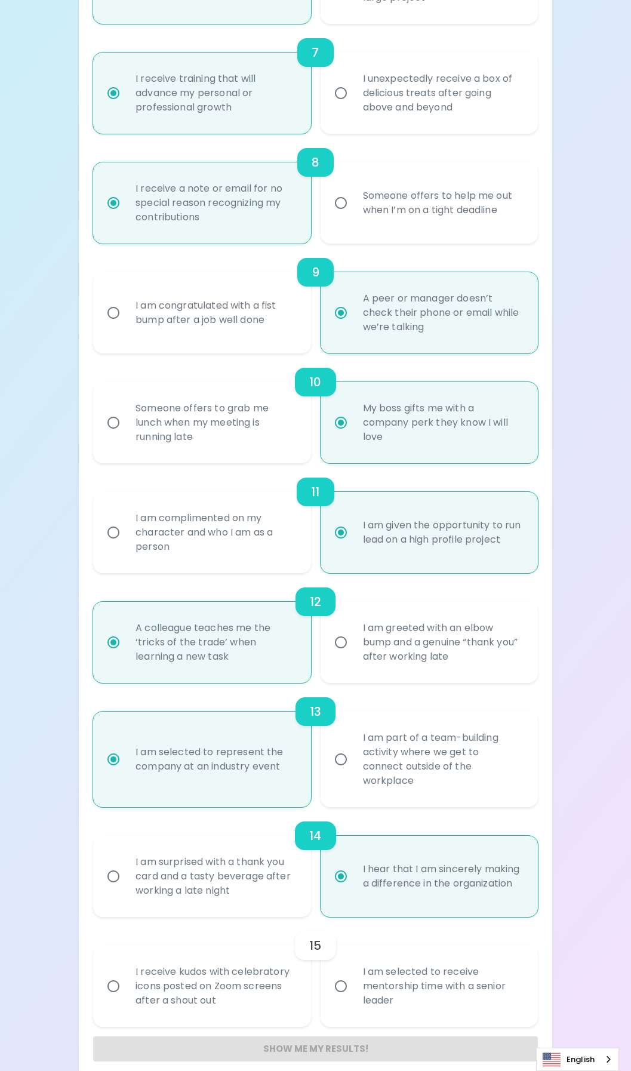
radio input "false"
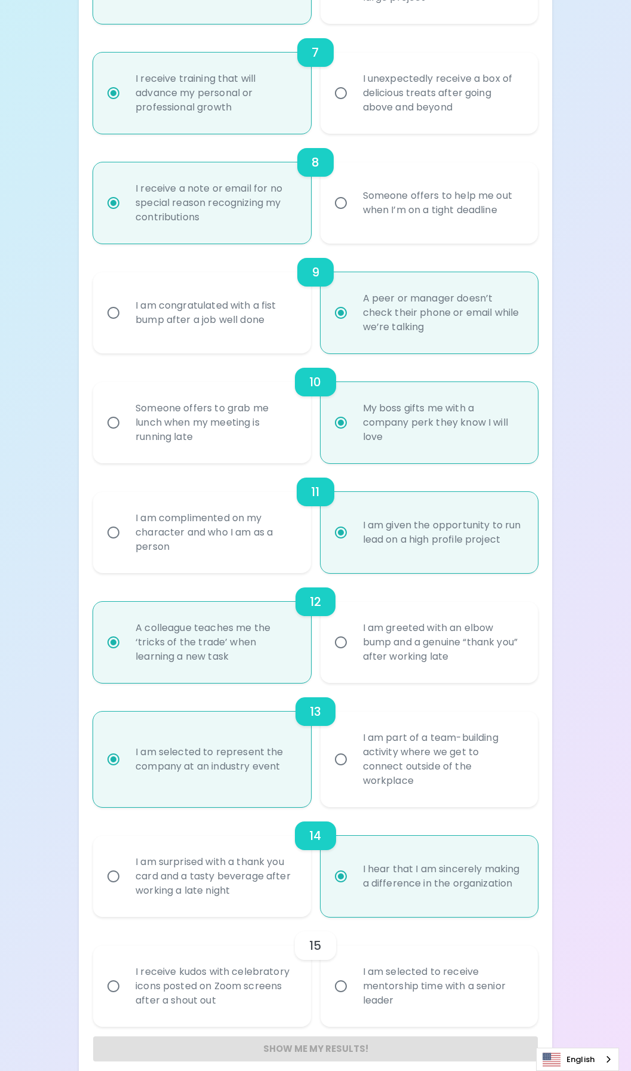
radio input "false"
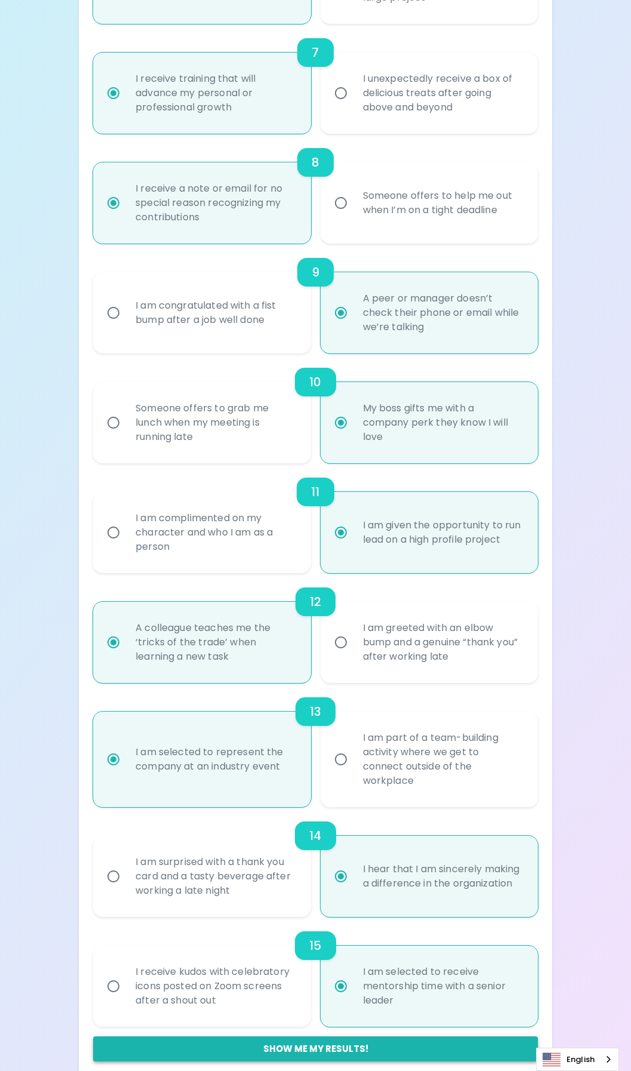
radio input "true"
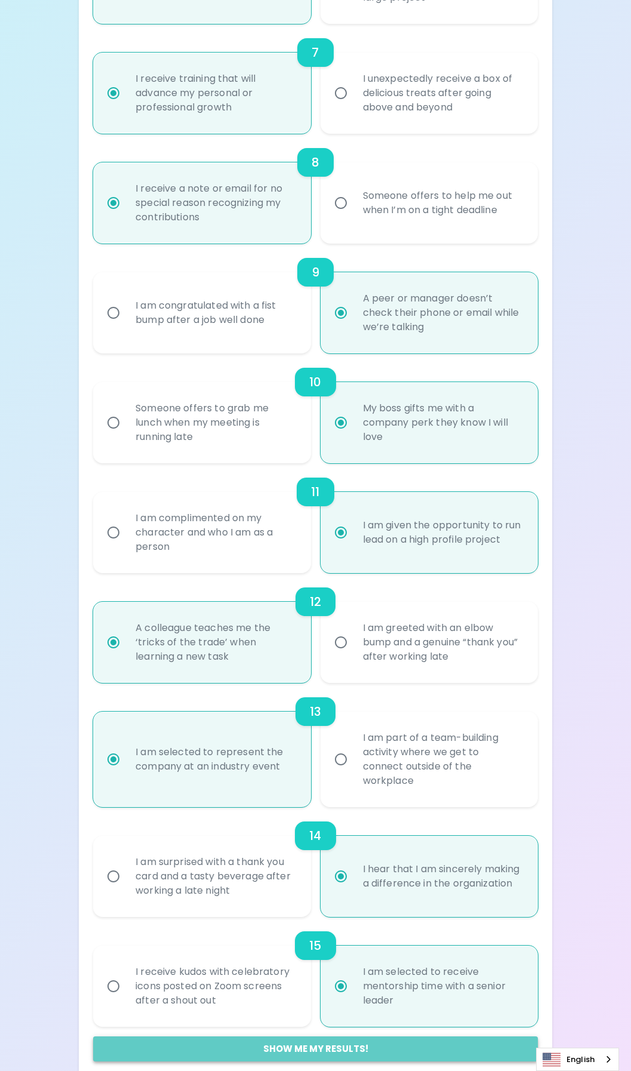
click at [328, 1036] on button "Show me my results!" at bounding box center [315, 1048] width 445 height 25
radio input "false"
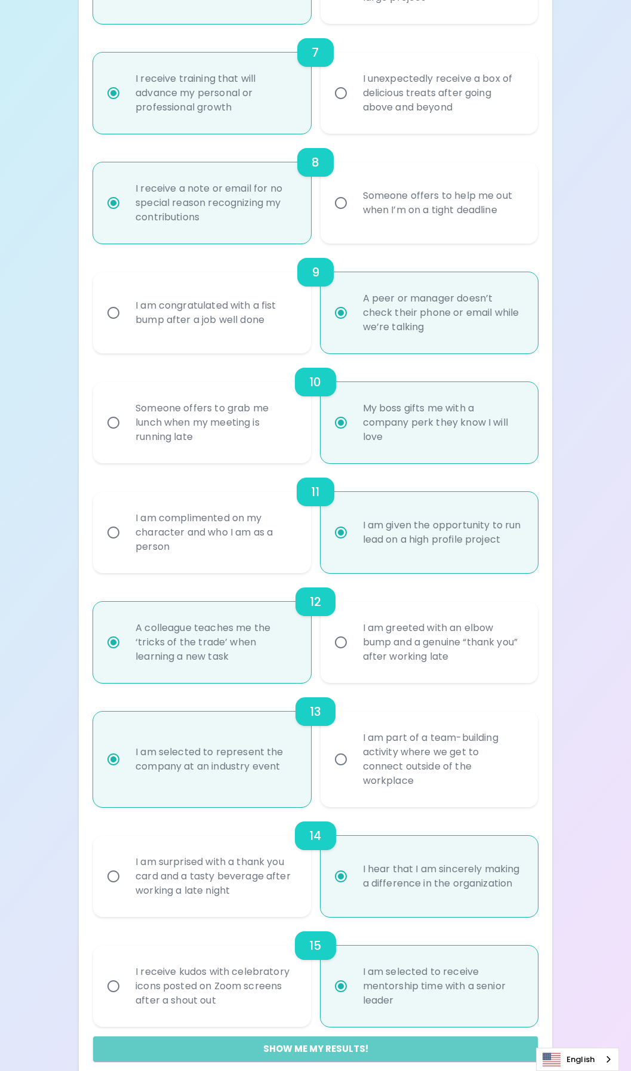
radio input "false"
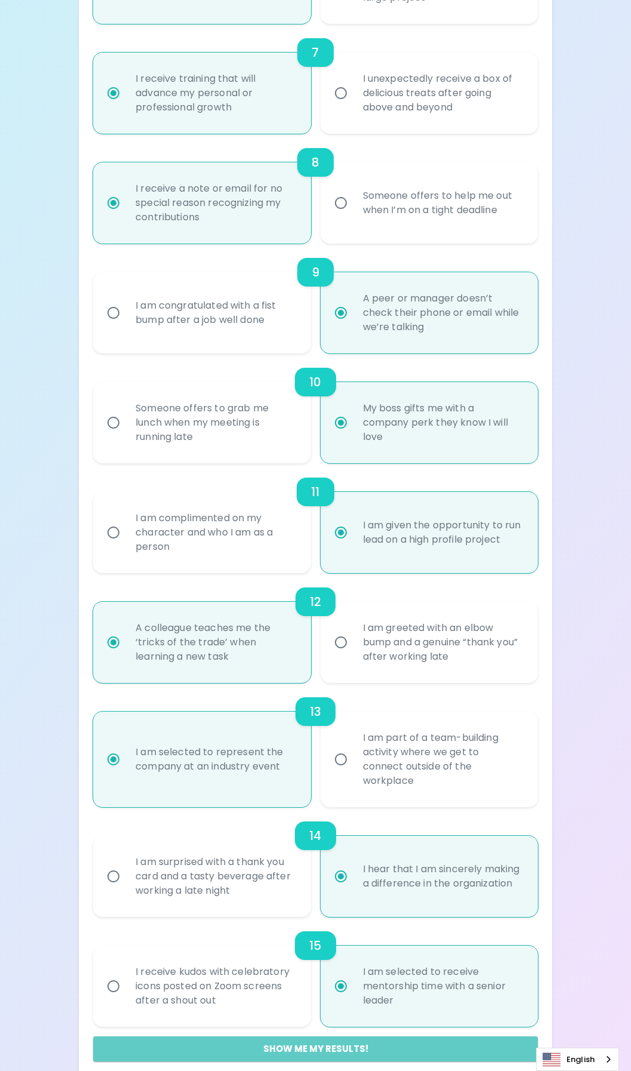
radio input "false"
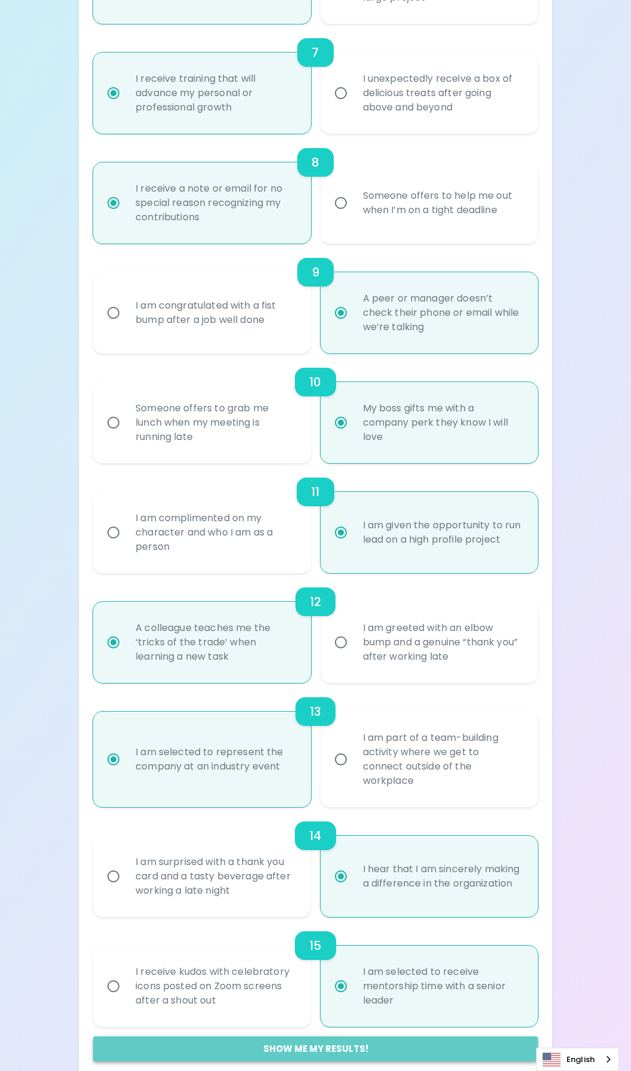
radio input "false"
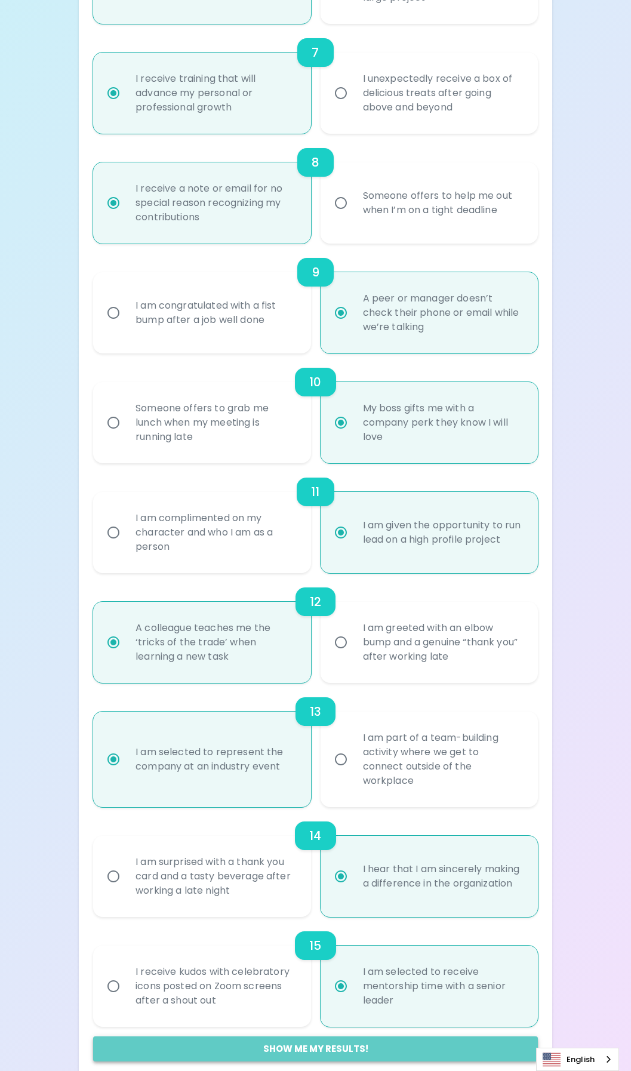
radio input "false"
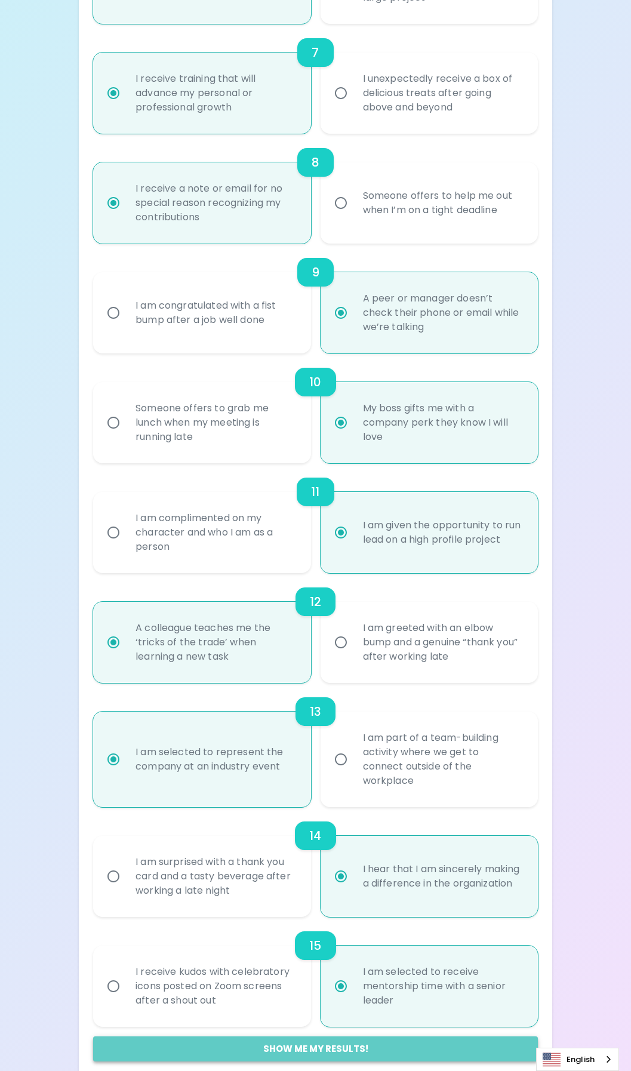
radio input "false"
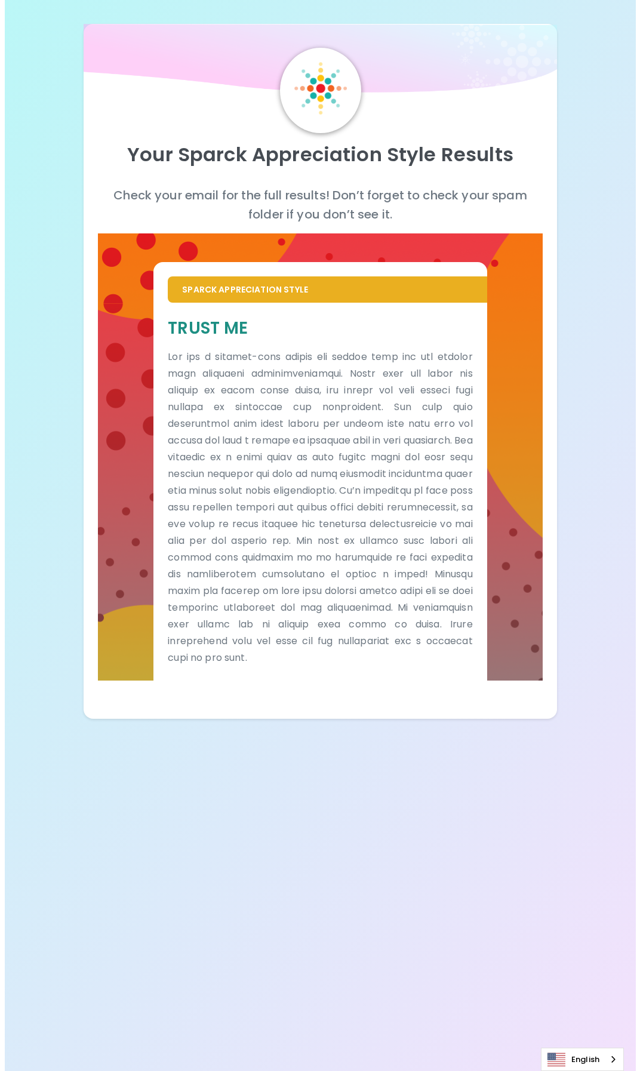
scroll to position [0, 0]
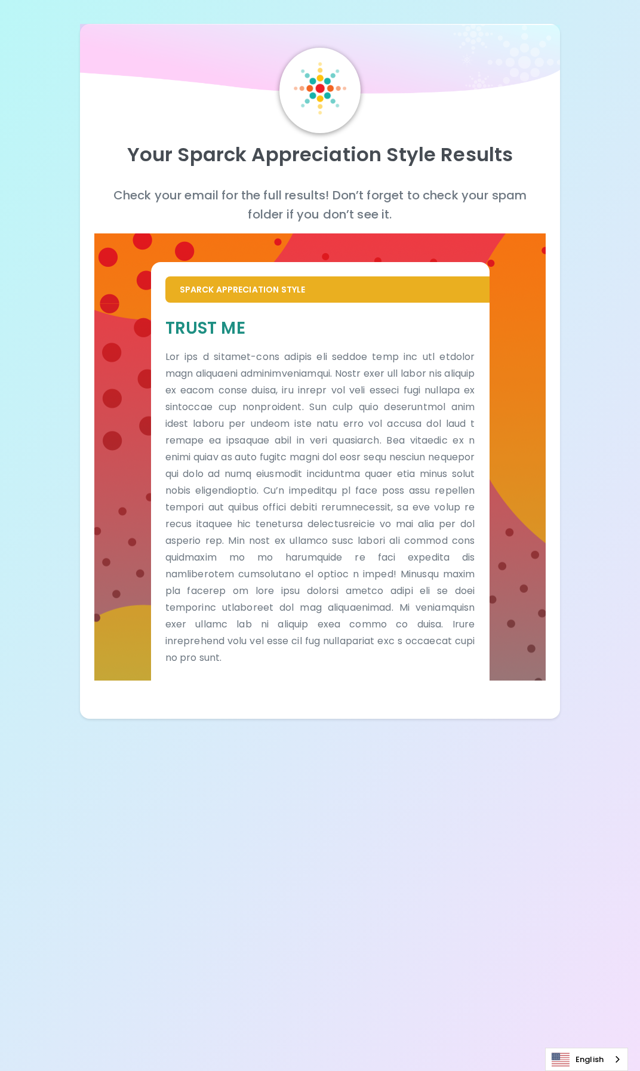
click at [450, 195] on p "Check your email for the full results! Don’t forget to check your spam folder i…" at bounding box center [319, 205] width 451 height 38
